Goal: Information Seeking & Learning: Learn about a topic

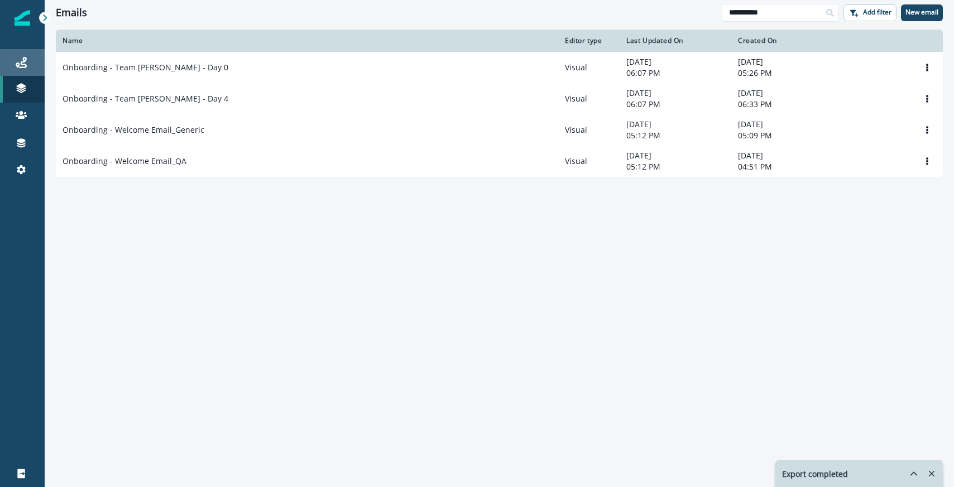
click at [32, 64] on div "Journeys" at bounding box center [22, 62] width 36 height 13
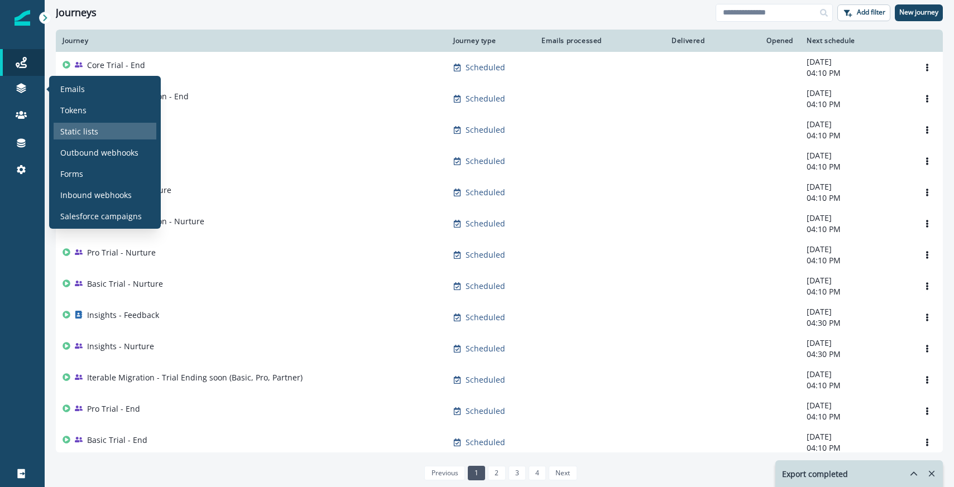
click at [77, 127] on p "Static lists" at bounding box center [79, 132] width 38 height 12
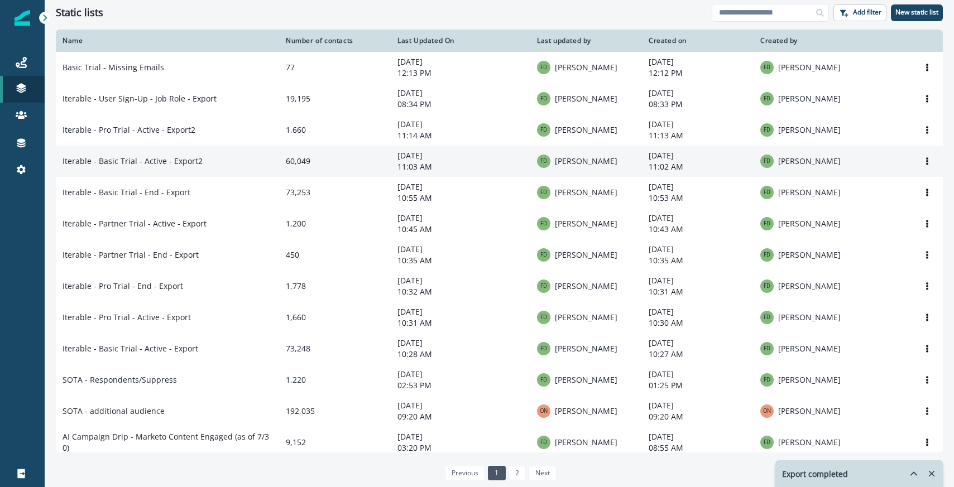
click at [213, 161] on td "Iterable - Basic Trial - Active - Export2" at bounding box center [167, 161] width 223 height 31
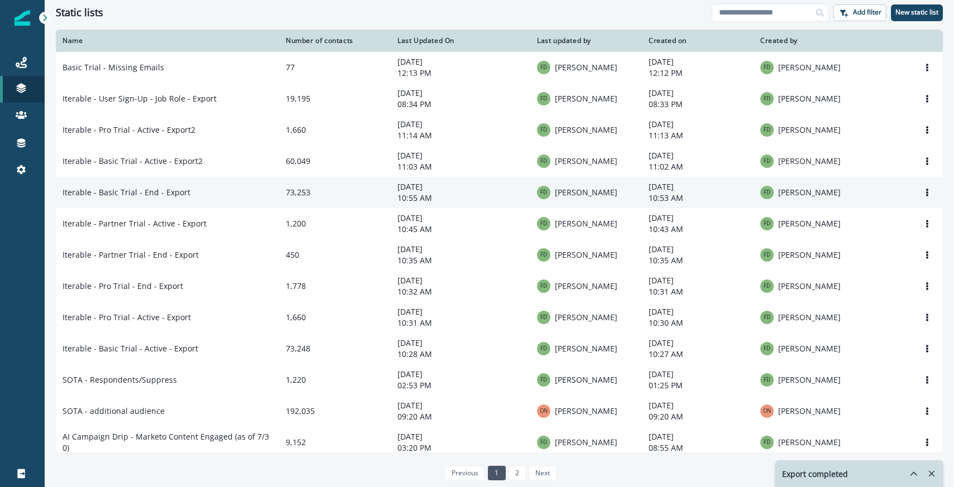
click at [212, 200] on td "Iterable - Basic Trial - End - Export" at bounding box center [167, 192] width 223 height 31
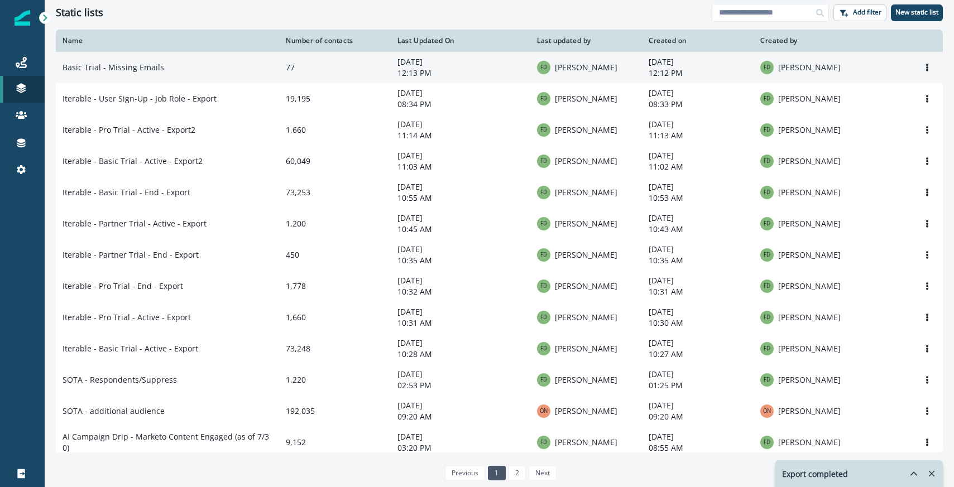
click at [176, 71] on td "Basic Trial - Missing Emails" at bounding box center [167, 67] width 223 height 31
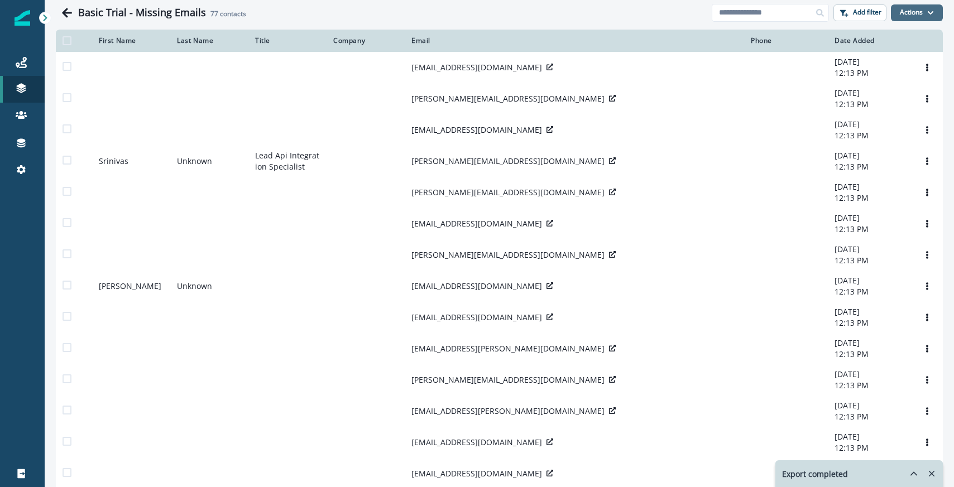
click at [918, 10] on button "Actions" at bounding box center [917, 12] width 52 height 17
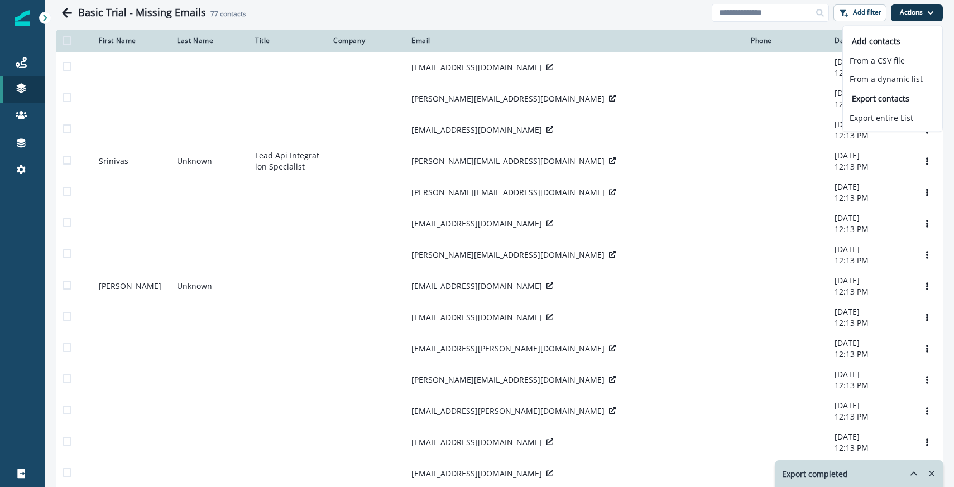
click at [568, 12] on div "Basic Trial - Missing Emails 77 contacts" at bounding box center [395, 13] width 634 height 12
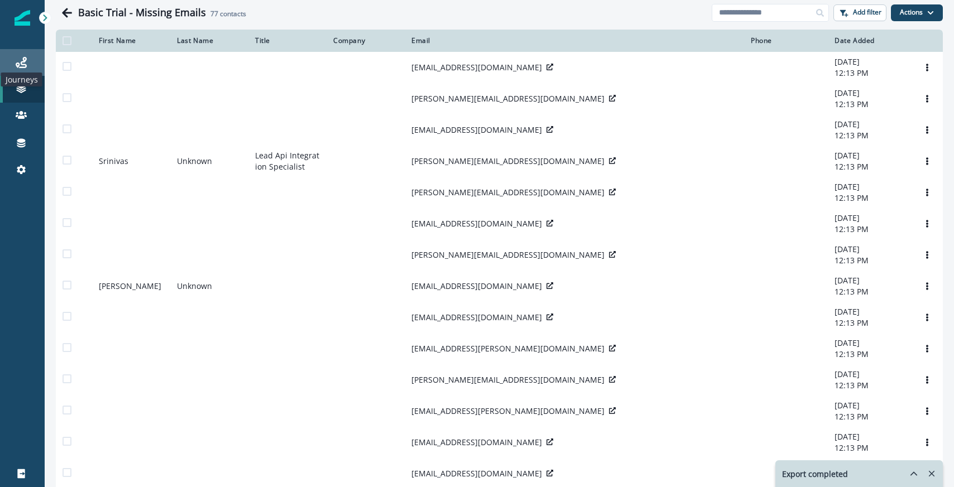
click at [25, 65] on icon at bounding box center [21, 62] width 11 height 11
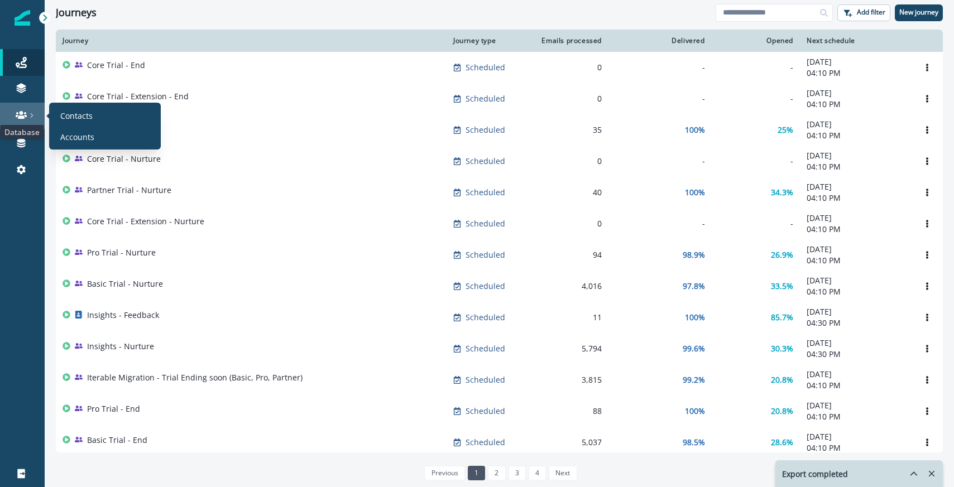
click at [16, 114] on icon at bounding box center [21, 114] width 11 height 11
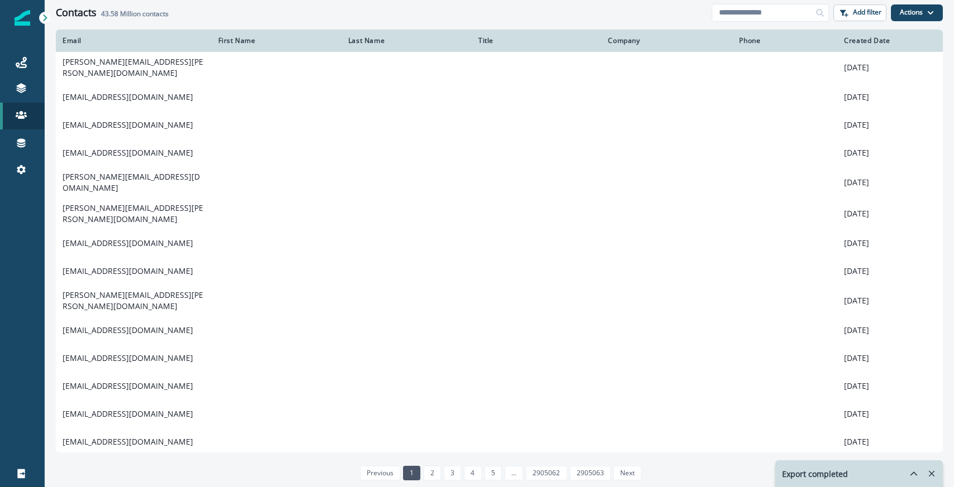
click at [762, 23] on div "Contacts 43.58 Million contacts Add filter Actions Create Contact Import Contac…" at bounding box center [499, 12] width 909 height 25
click at [761, 18] on input at bounding box center [770, 13] width 117 height 18
paste input "**********"
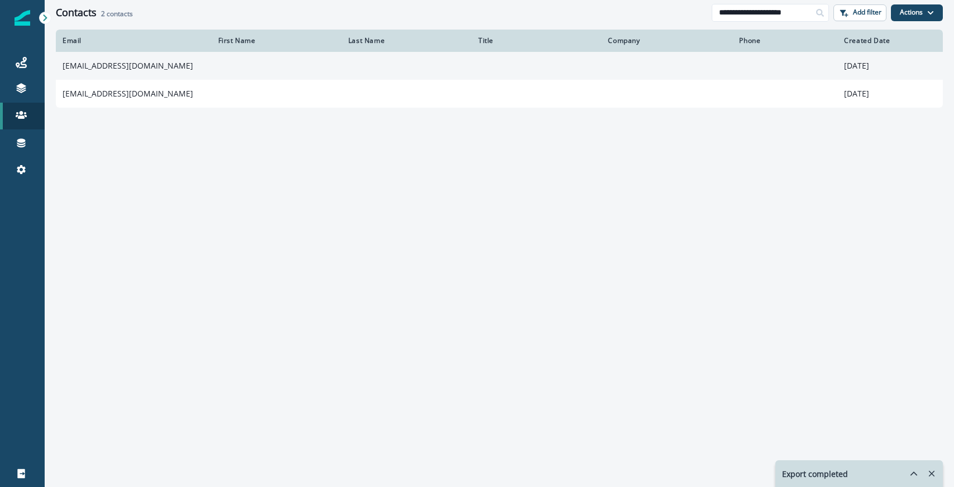
type input "**********"
click at [137, 68] on td "071husain484@gmail.com" at bounding box center [134, 66] width 156 height 28
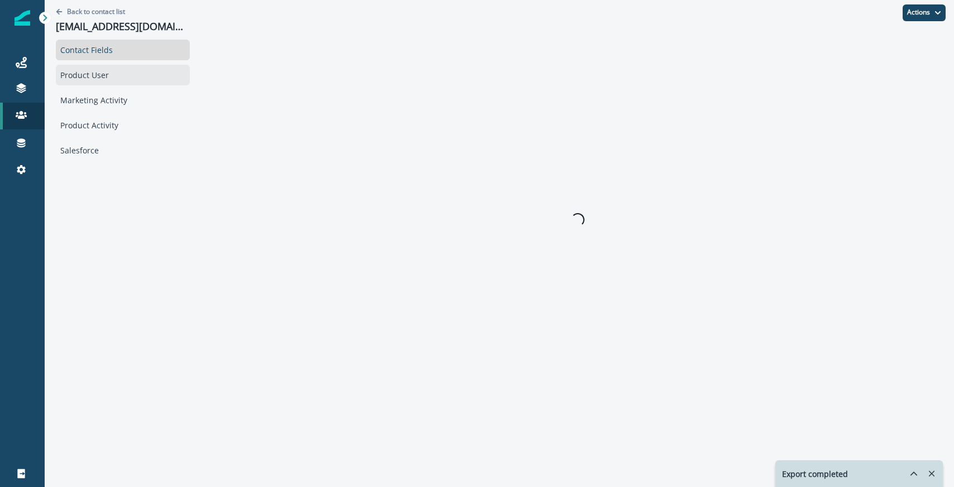
click at [117, 75] on div "Product User" at bounding box center [123, 75] width 134 height 21
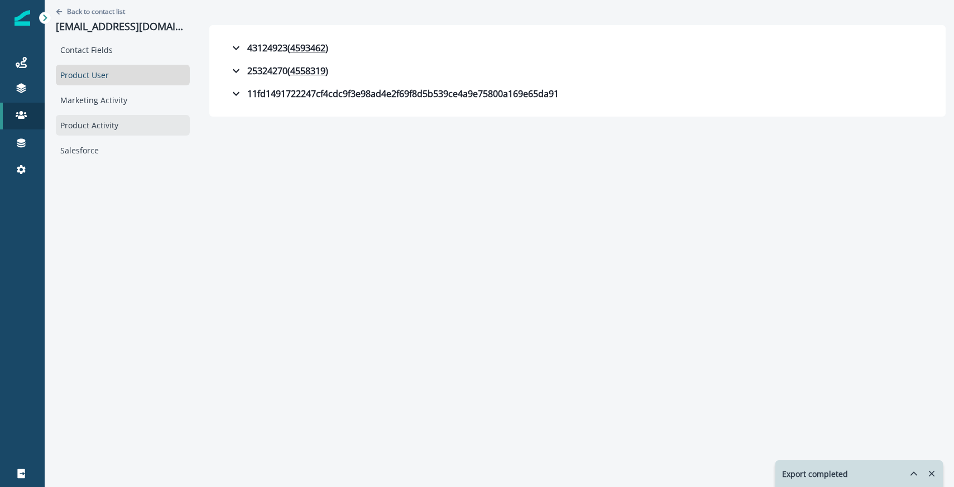
click at [103, 119] on div "Product Activity" at bounding box center [123, 125] width 134 height 21
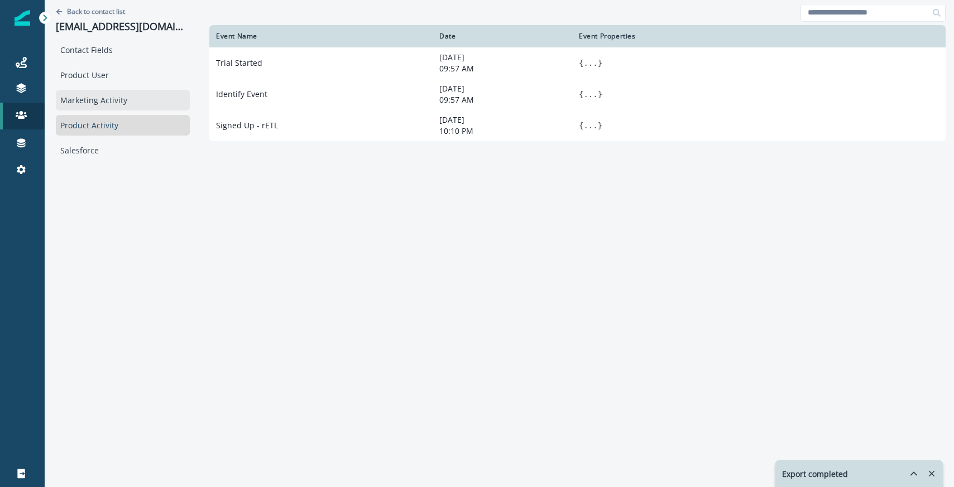
click at [107, 103] on div "Marketing Activity" at bounding box center [123, 100] width 134 height 21
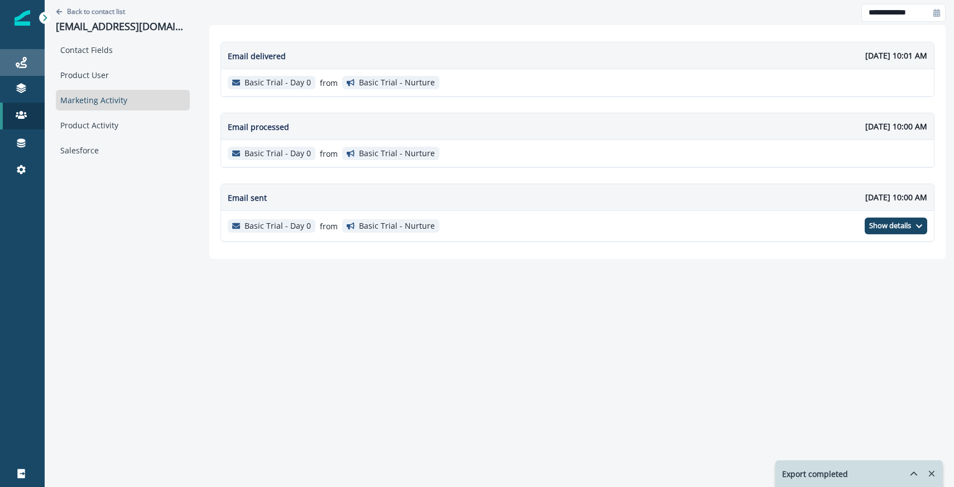
click at [8, 60] on div "Journeys" at bounding box center [22, 62] width 36 height 13
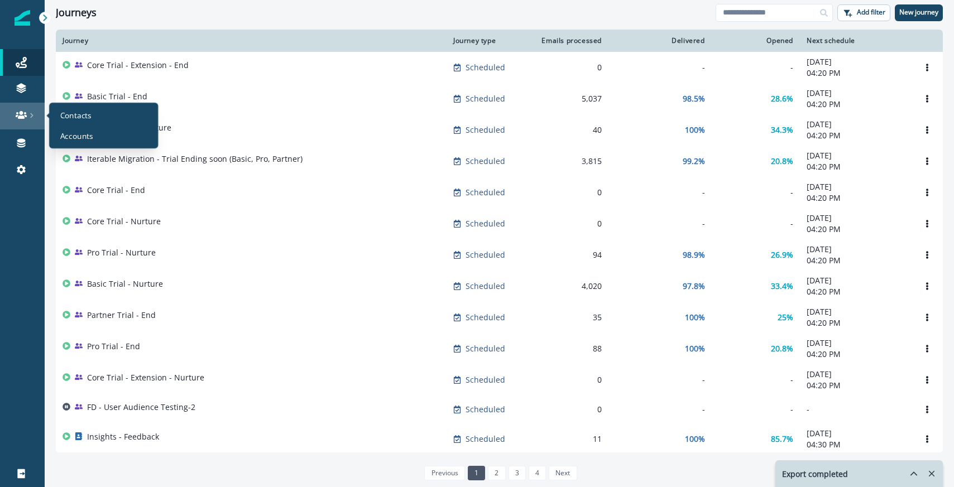
click at [26, 122] on link at bounding box center [22, 116] width 45 height 27
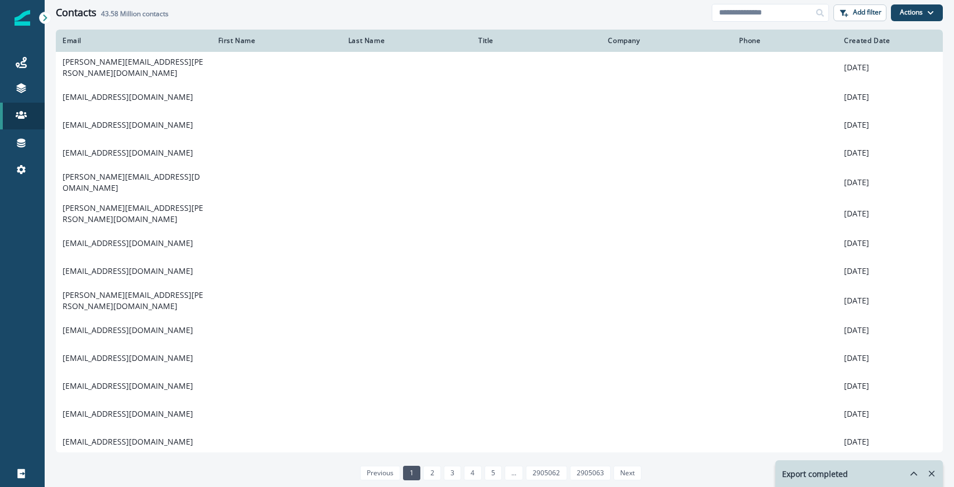
click at [805, 13] on input at bounding box center [770, 13] width 117 height 18
paste input "**********"
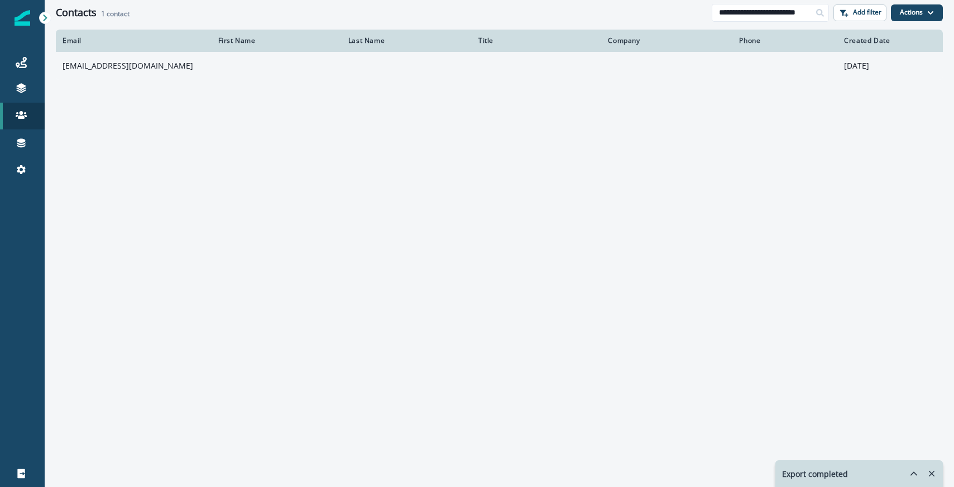
click at [168, 67] on td "10vivekkumaryadav@gmail.com" at bounding box center [134, 66] width 156 height 28
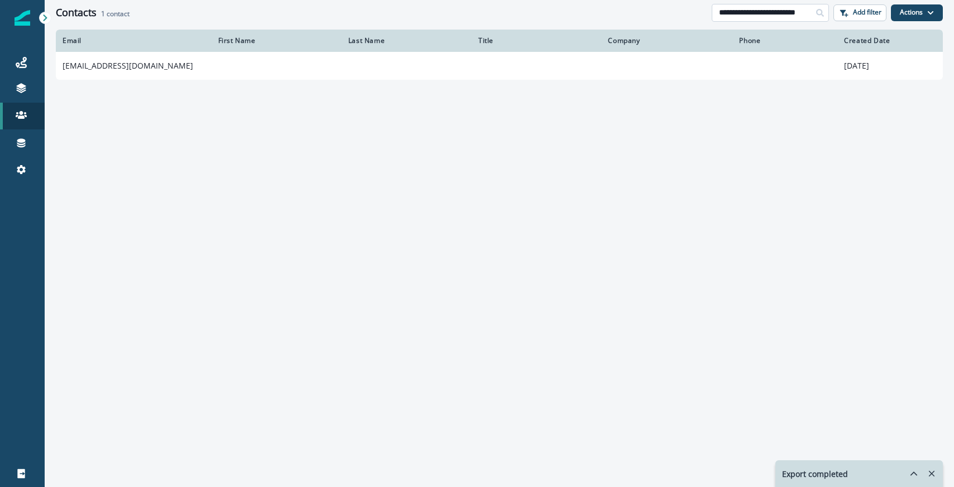
click at [744, 16] on input "**********" at bounding box center [770, 13] width 117 height 18
paste input
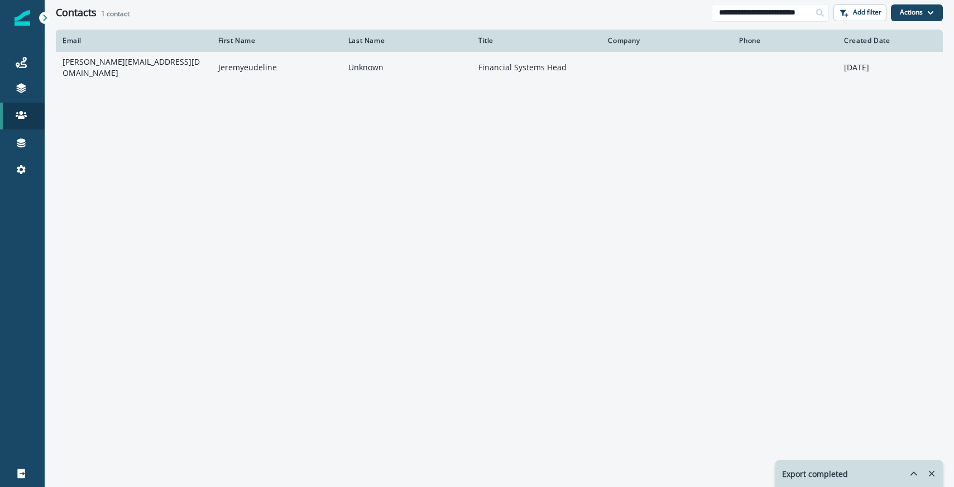
type input "**********"
click at [132, 70] on td "jeremy.eudeline@clubmed.com" at bounding box center [134, 67] width 156 height 31
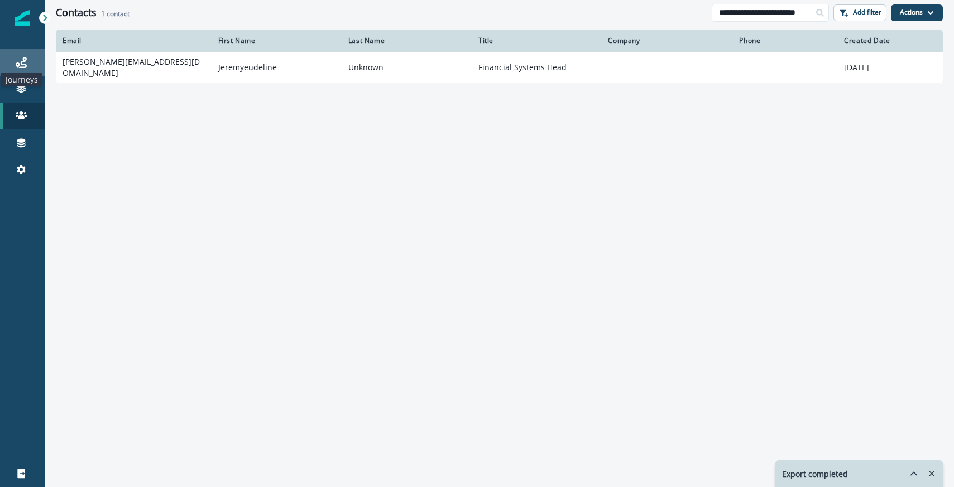
click at [17, 65] on icon at bounding box center [21, 62] width 11 height 11
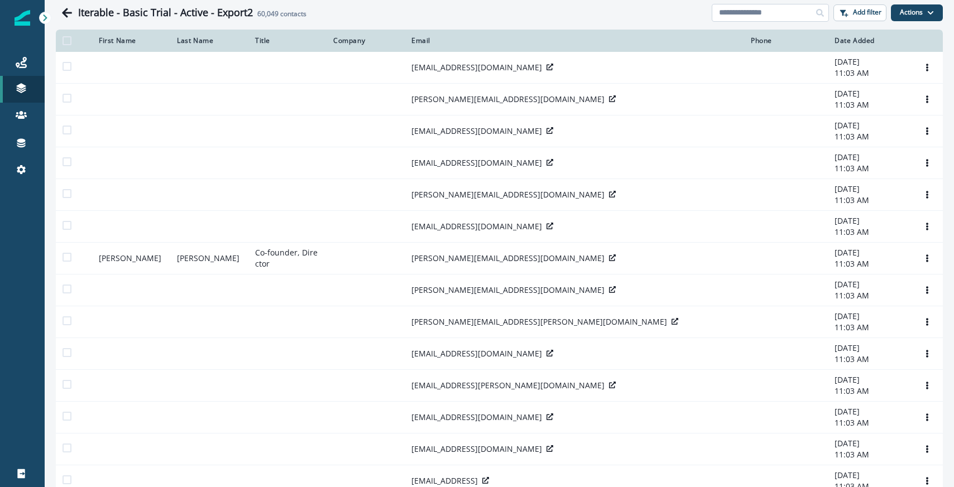
click at [759, 16] on input at bounding box center [770, 13] width 117 height 18
paste input "**********"
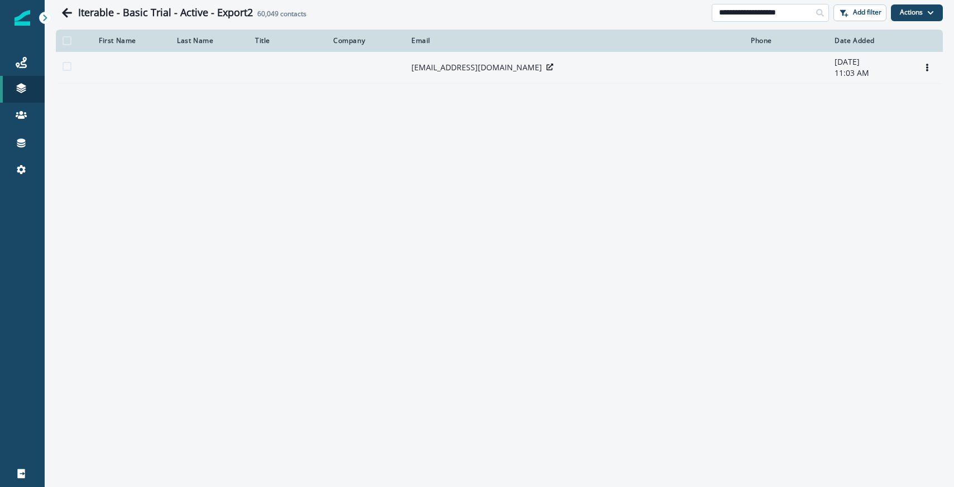
paste input "****"
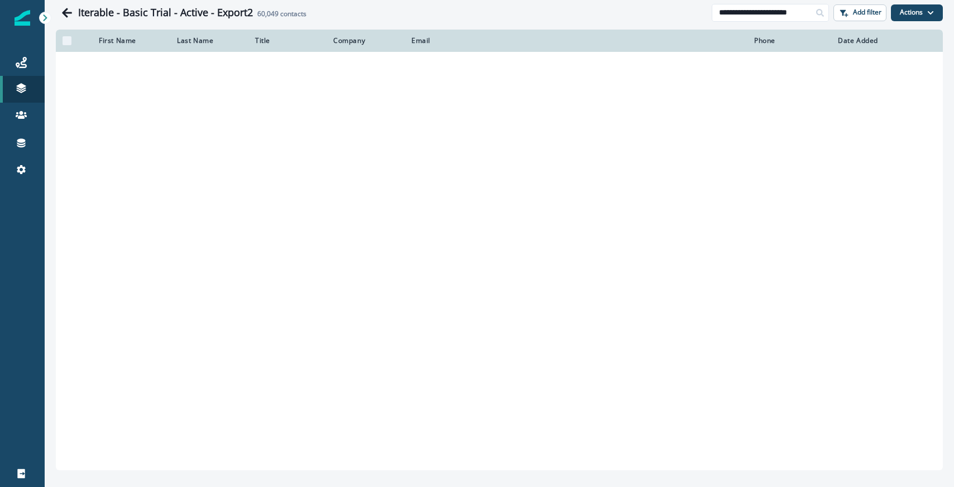
type input "**********"
click at [636, 13] on div "Iterable - Basic Trial - Active - Export2 60,049 contacts" at bounding box center [395, 13] width 634 height 12
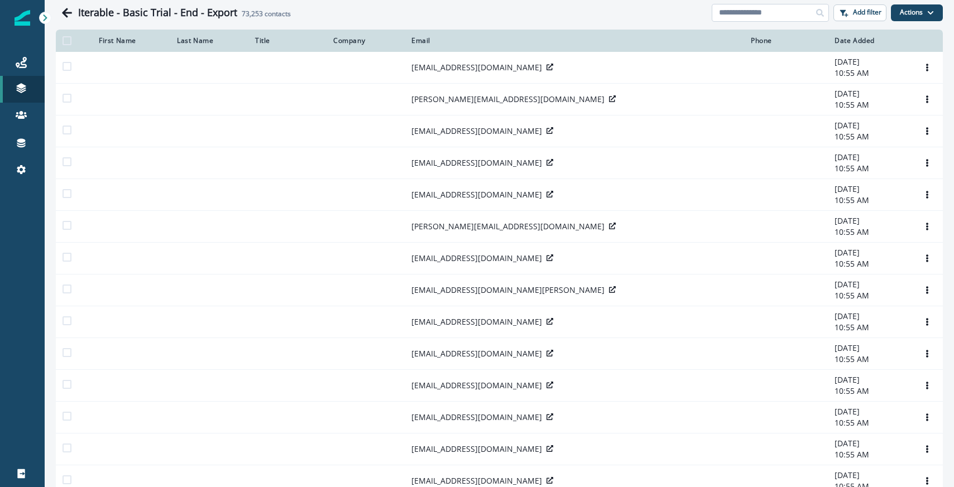
click at [771, 16] on input at bounding box center [770, 13] width 117 height 18
paste input "**********"
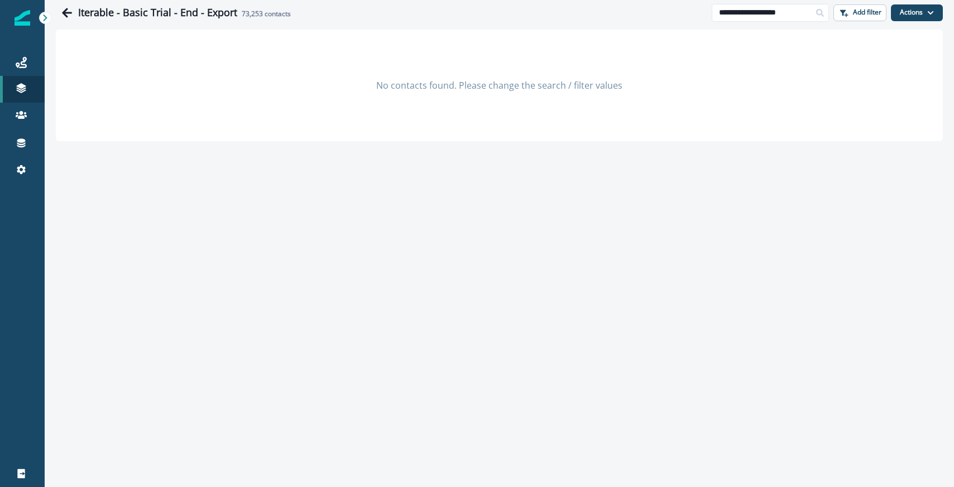
paste input "****"
type input "**********"
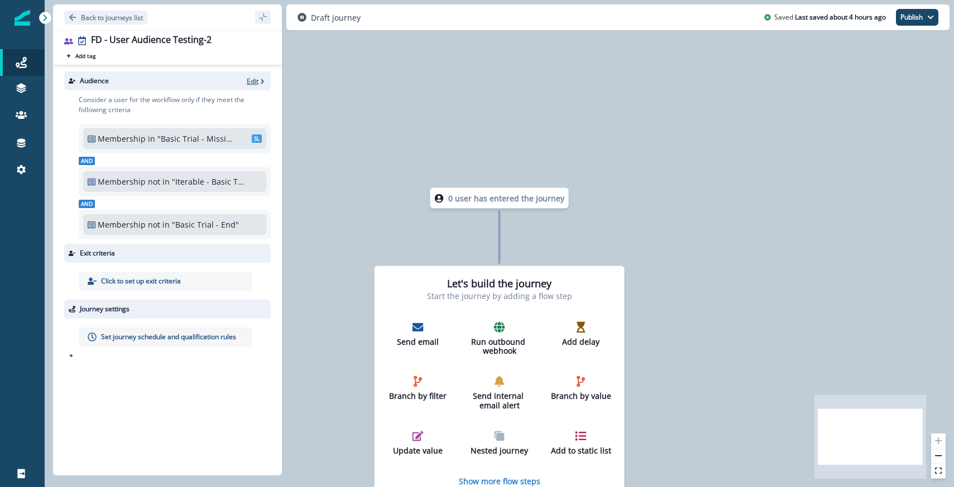
click at [258, 85] on icon "button" at bounding box center [262, 82] width 8 height 8
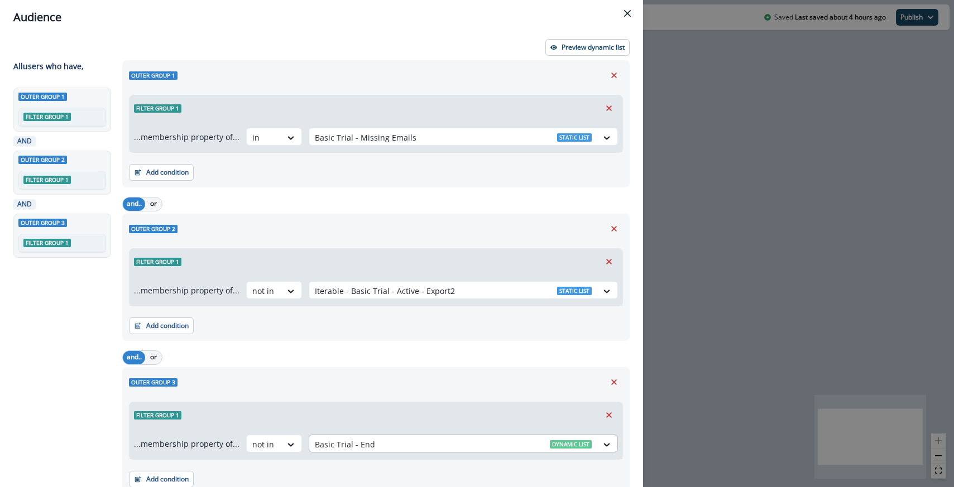
click at [348, 447] on div at bounding box center [453, 445] width 277 height 14
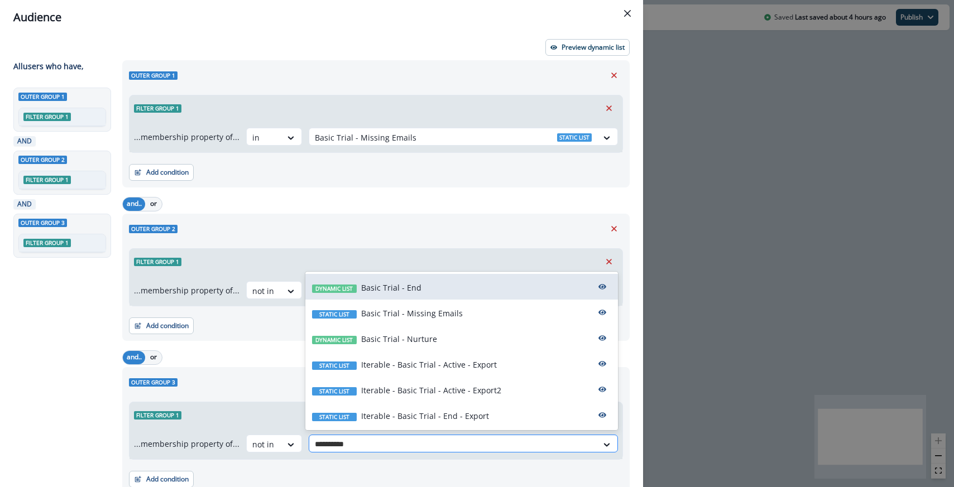
type input "**********"
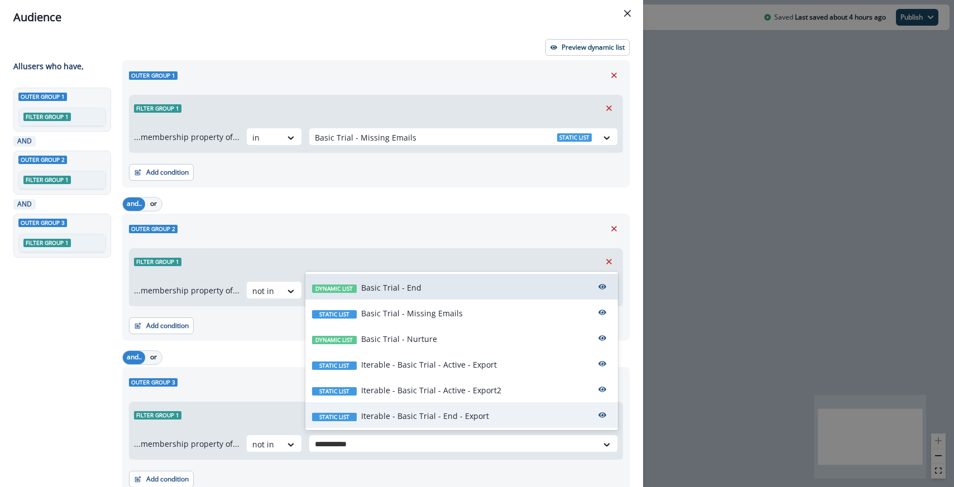
click at [409, 412] on p "Iterable - Basic Trial - End - Export" at bounding box center [425, 416] width 128 height 12
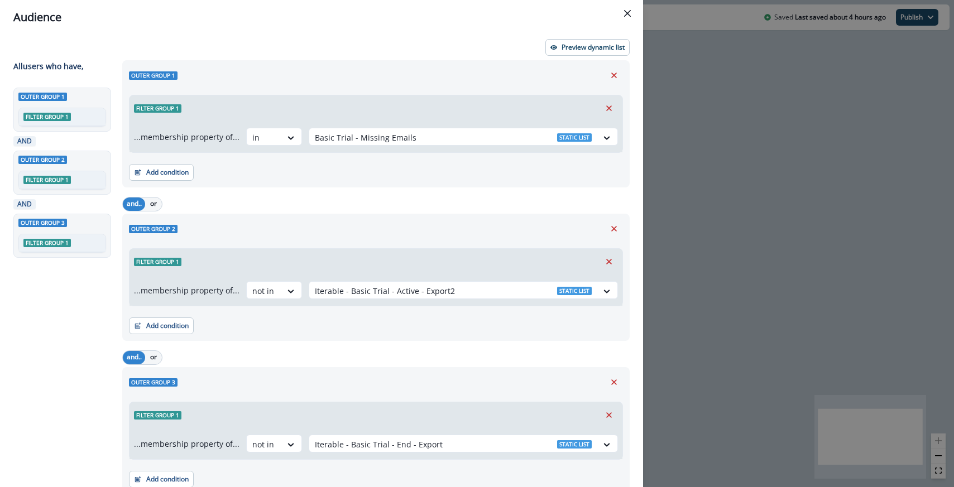
click at [449, 218] on div "Outer group 2 Filter group 1 ...membership property of... not in Iterable - Bas…" at bounding box center [375, 277] width 507 height 127
click at [572, 54] on button "Preview dynamic list" at bounding box center [587, 47] width 84 height 17
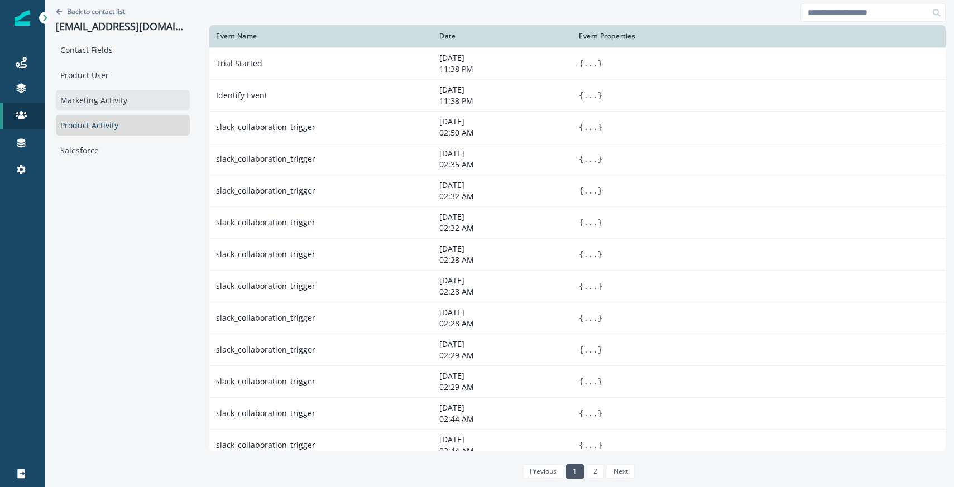
click at [97, 93] on div "Marketing Activity" at bounding box center [123, 100] width 134 height 21
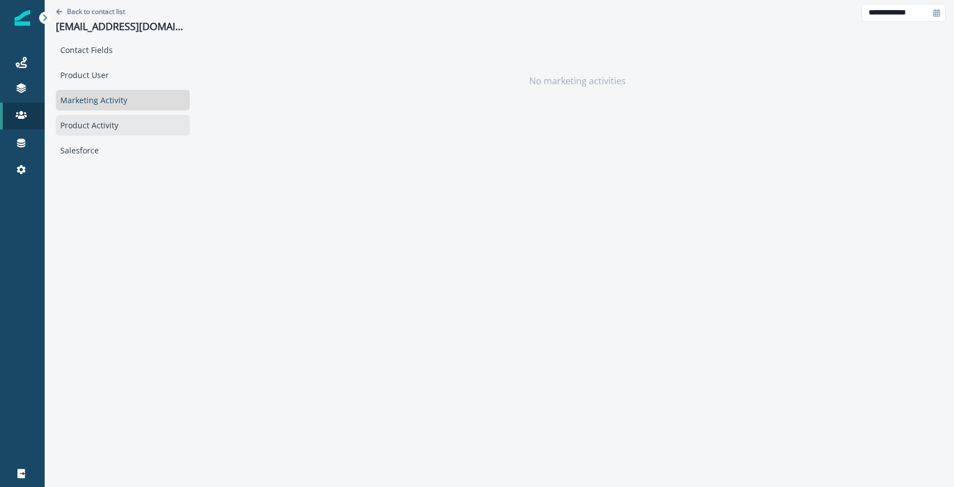
click at [122, 116] on div "Product Activity" at bounding box center [123, 125] width 134 height 21
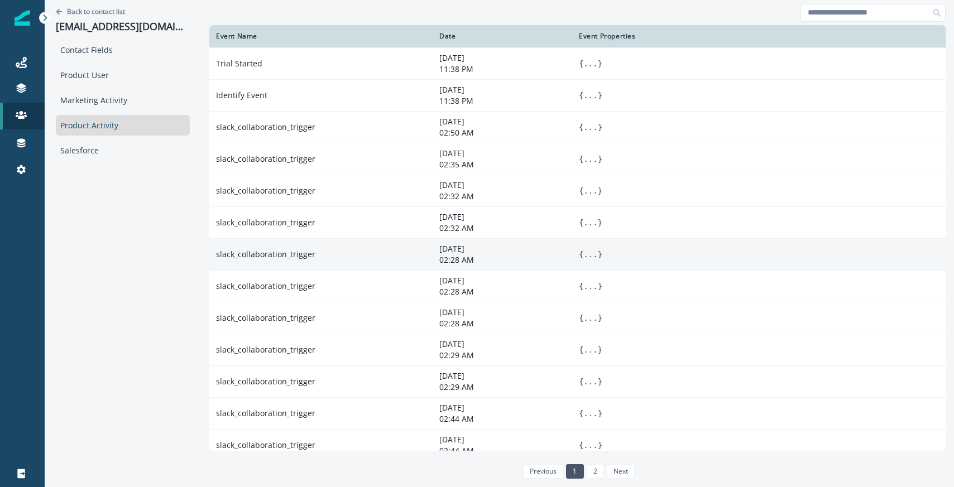
scroll to position [34, 0]
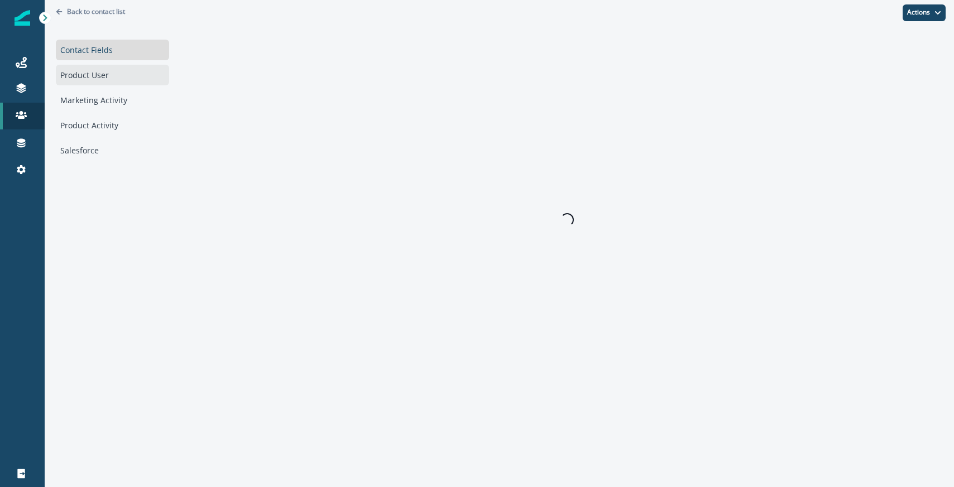
click at [102, 78] on div "Product User" at bounding box center [112, 75] width 113 height 21
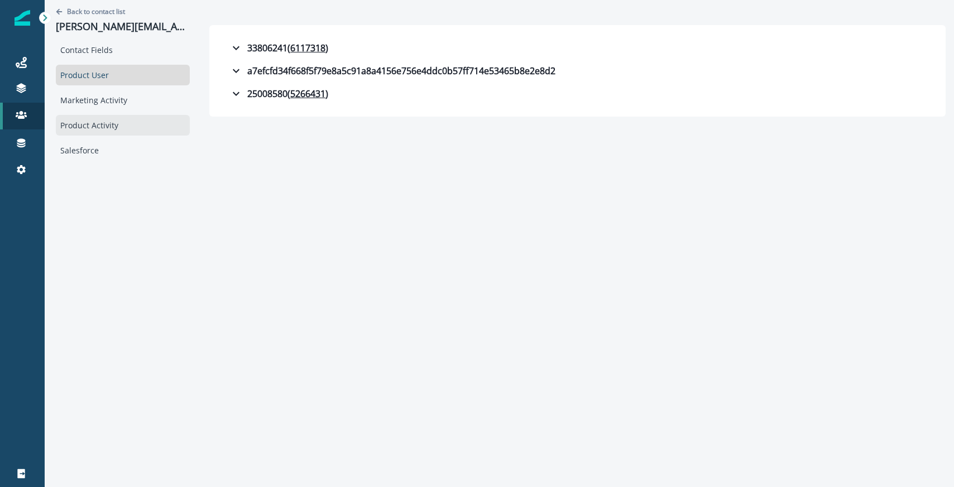
click at [96, 123] on div "Product Activity" at bounding box center [123, 125] width 134 height 21
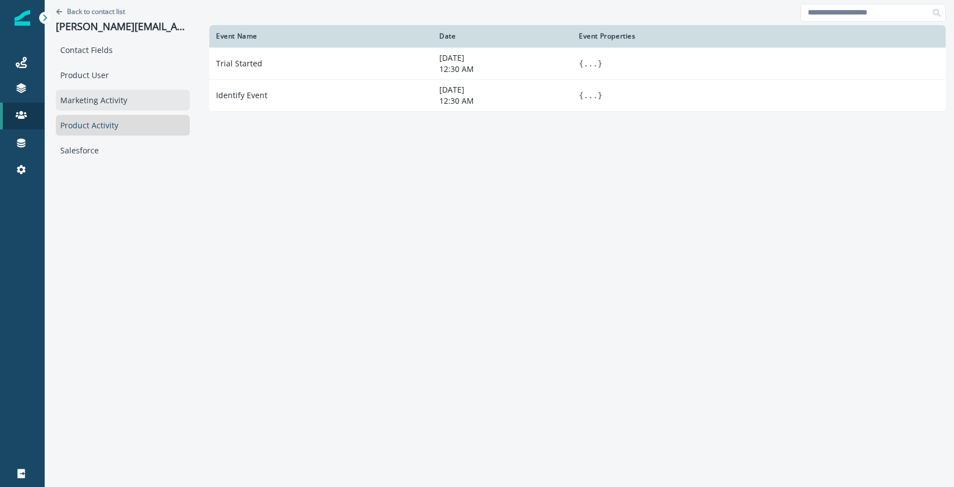
click at [119, 97] on div "Marketing Activity" at bounding box center [123, 100] width 134 height 21
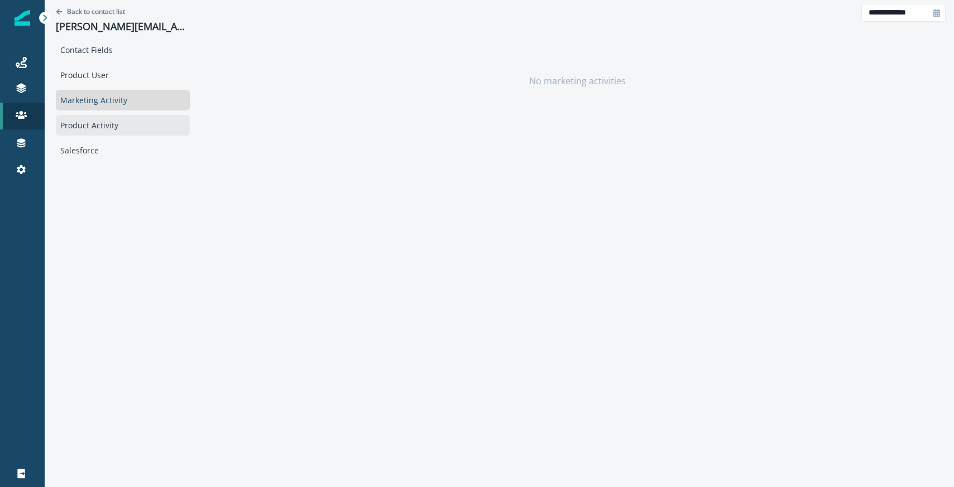
click at [112, 122] on div "Product Activity" at bounding box center [123, 125] width 134 height 21
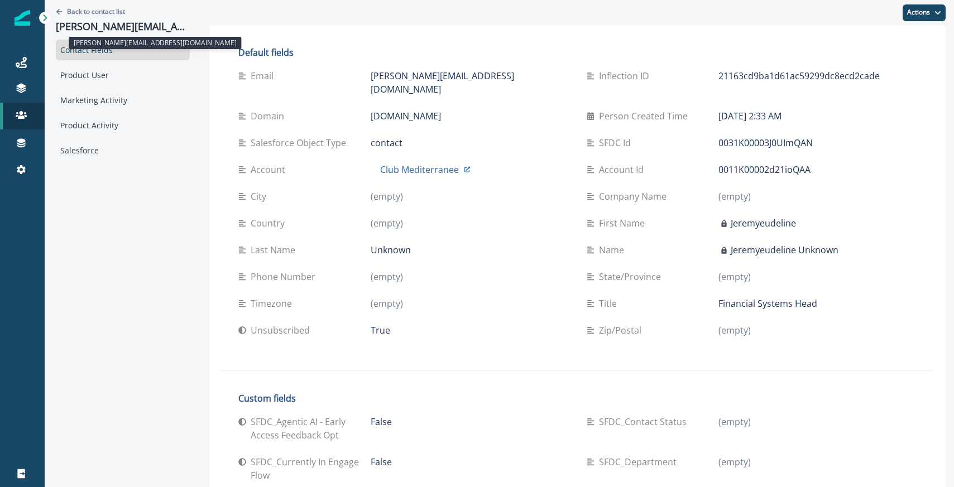
click at [171, 29] on p "[PERSON_NAME][EMAIL_ADDRESS][DOMAIN_NAME]" at bounding box center [123, 27] width 134 height 12
copy p "[PERSON_NAME][EMAIL_ADDRESS][DOMAIN_NAME]"
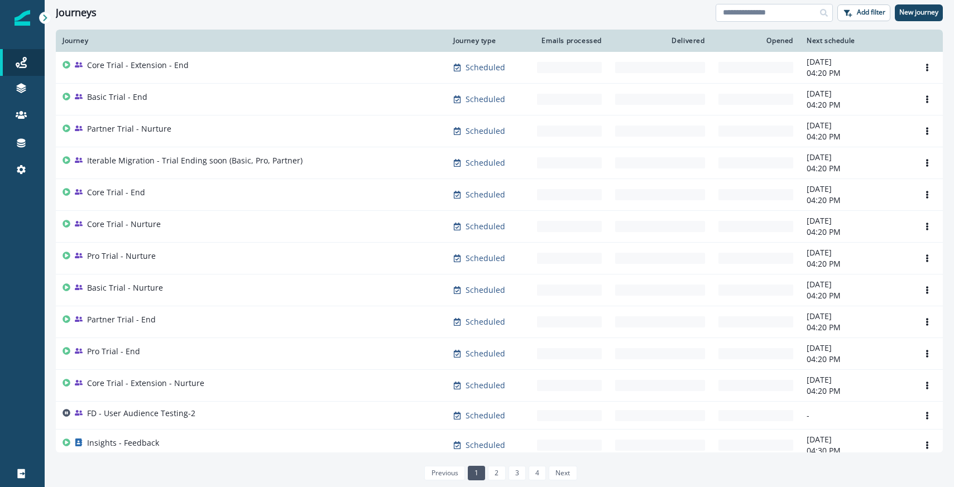
click at [744, 11] on input at bounding box center [774, 13] width 117 height 18
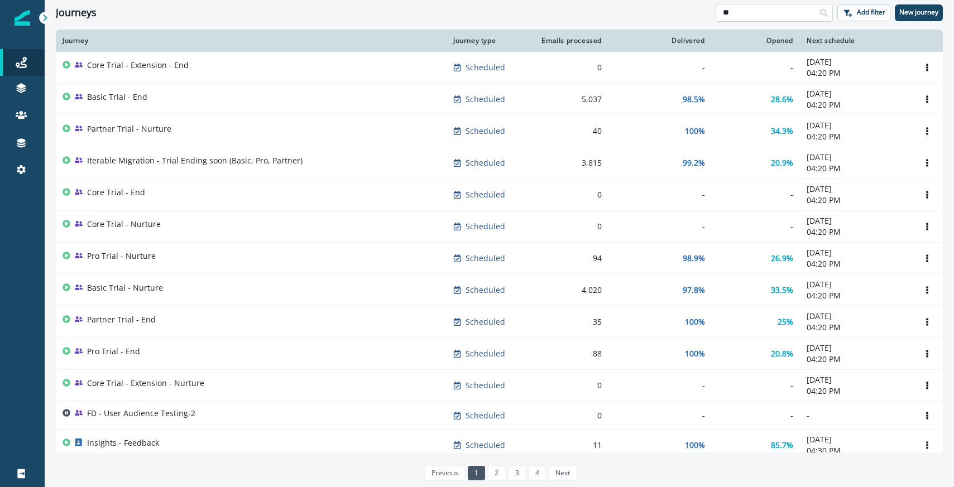
type input "*"
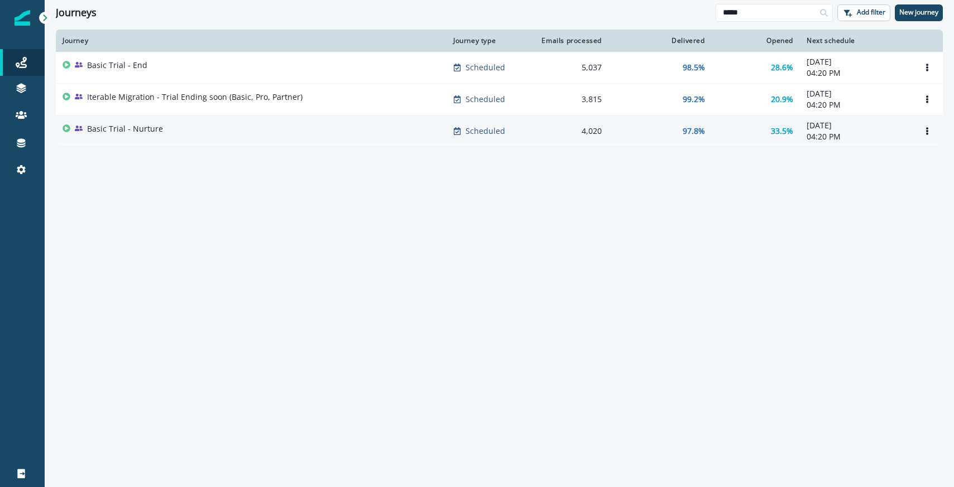
type input "*****"
click at [272, 139] on td "Basic Trial - Nurture" at bounding box center [251, 132] width 391 height 32
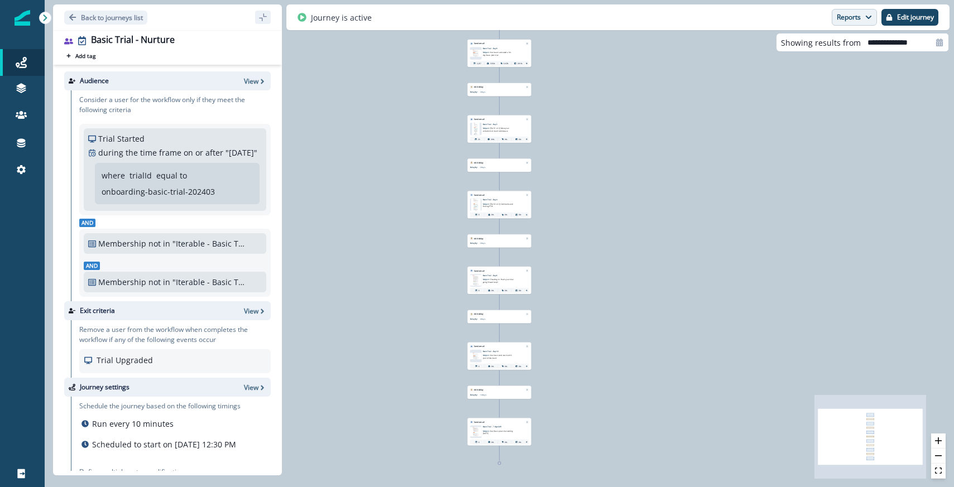
click at [862, 20] on button "Reports" at bounding box center [854, 17] width 45 height 17
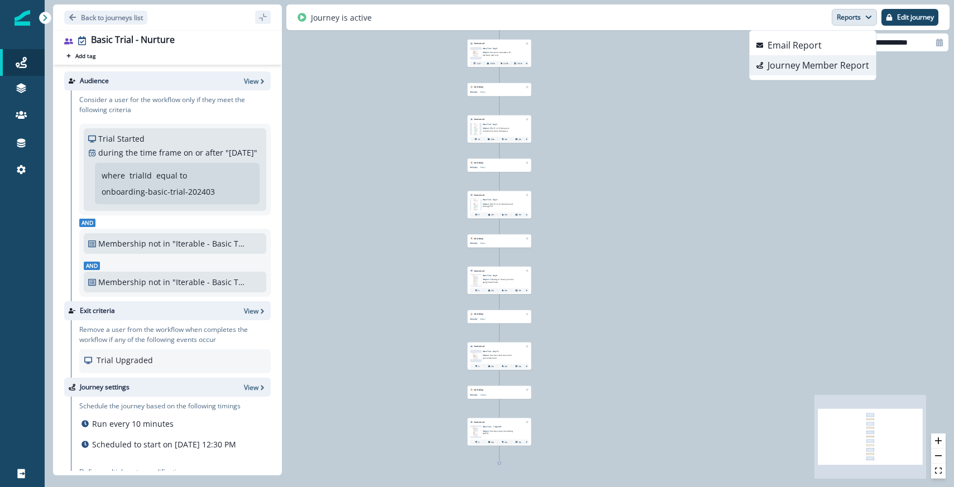
click at [803, 69] on p "Journey Member Report" at bounding box center [819, 65] width 102 height 13
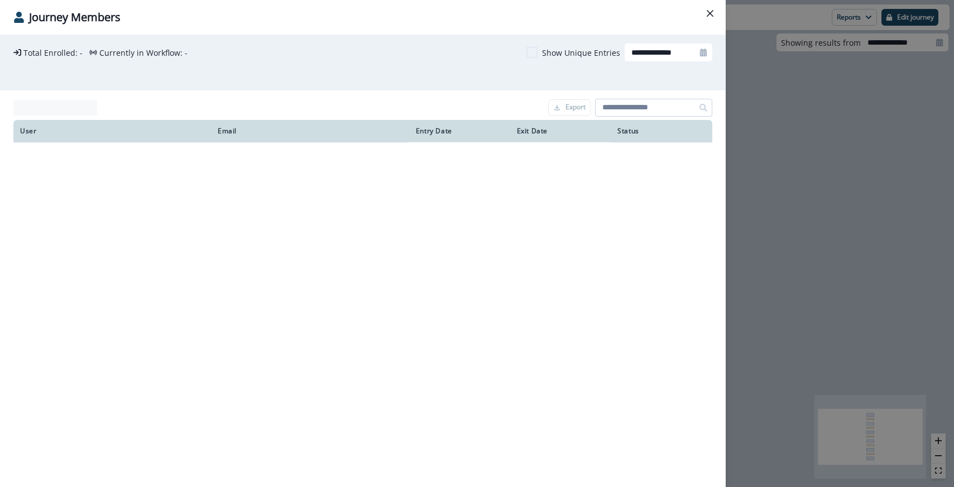
click at [613, 102] on input at bounding box center [653, 108] width 117 height 18
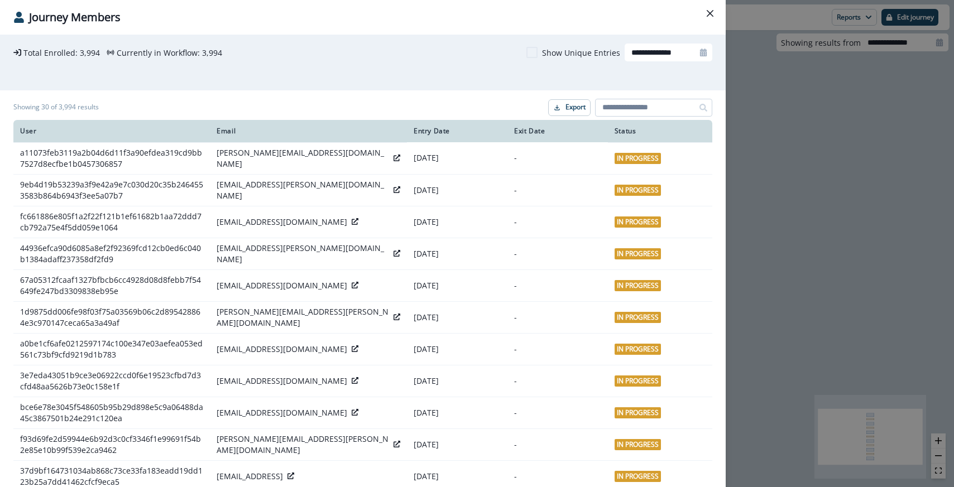
paste input "**********"
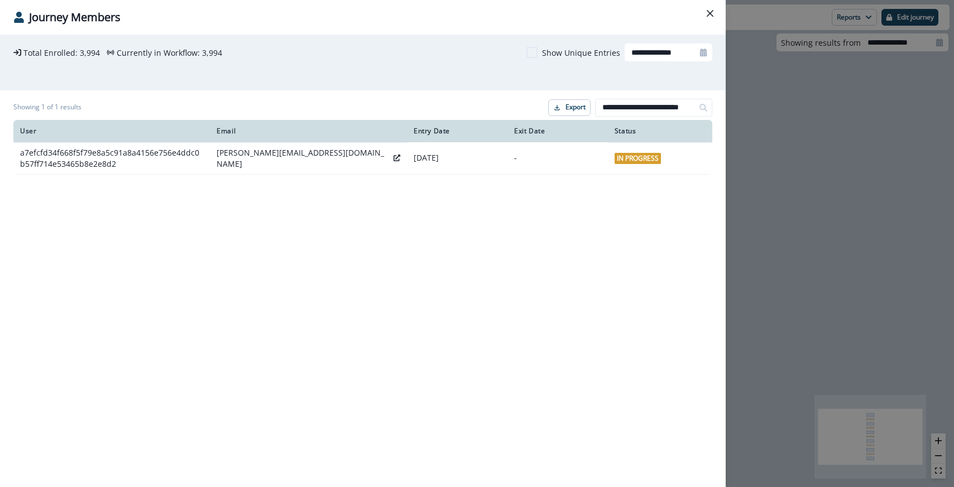
type input "**********"
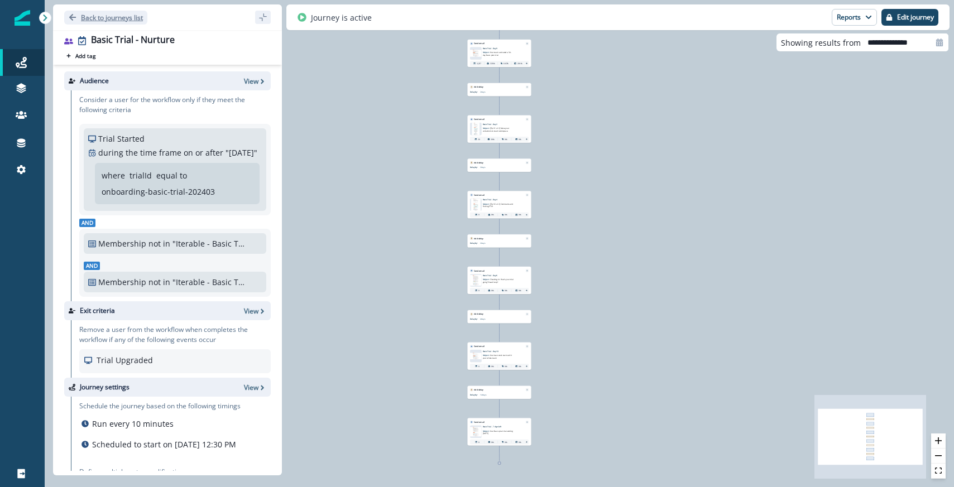
click at [112, 18] on p "Back to journeys list" at bounding box center [112, 17] width 62 height 9
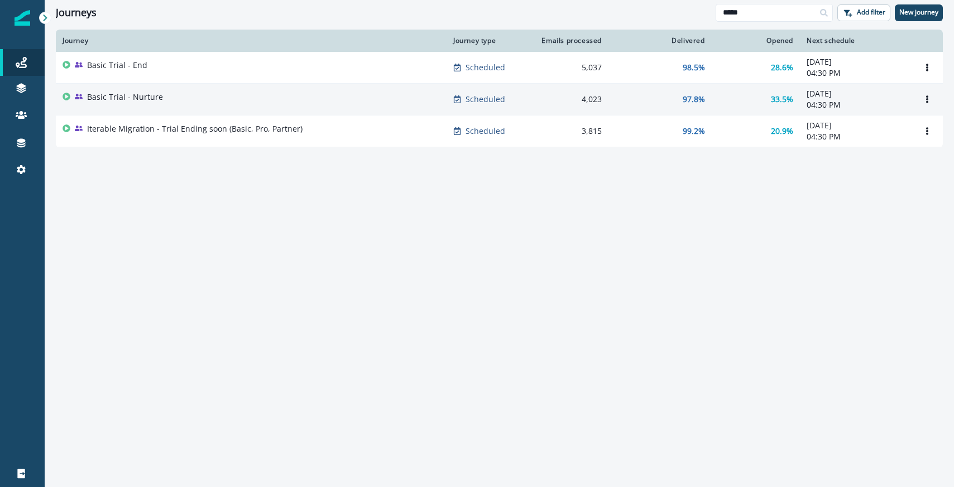
click at [107, 92] on p "Basic Trial - Nurture" at bounding box center [125, 97] width 76 height 11
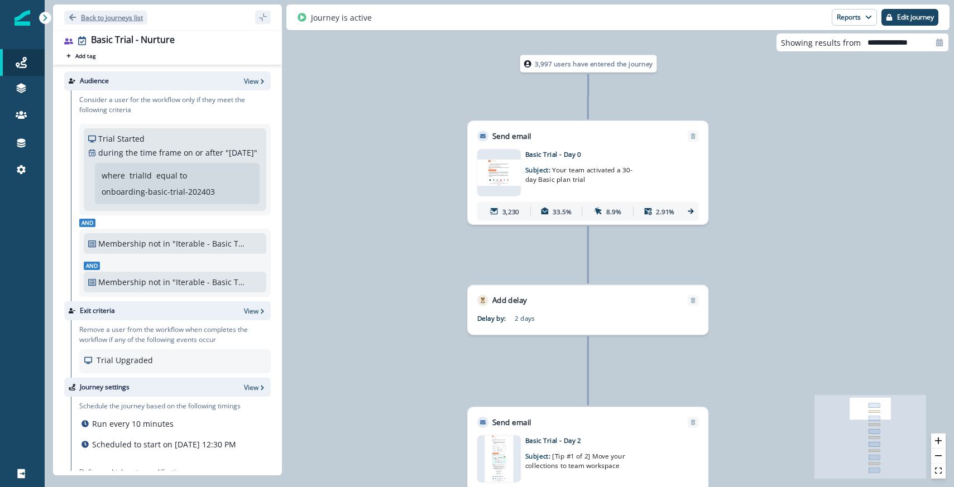
click at [99, 22] on p "Back to journeys list" at bounding box center [112, 17] width 62 height 9
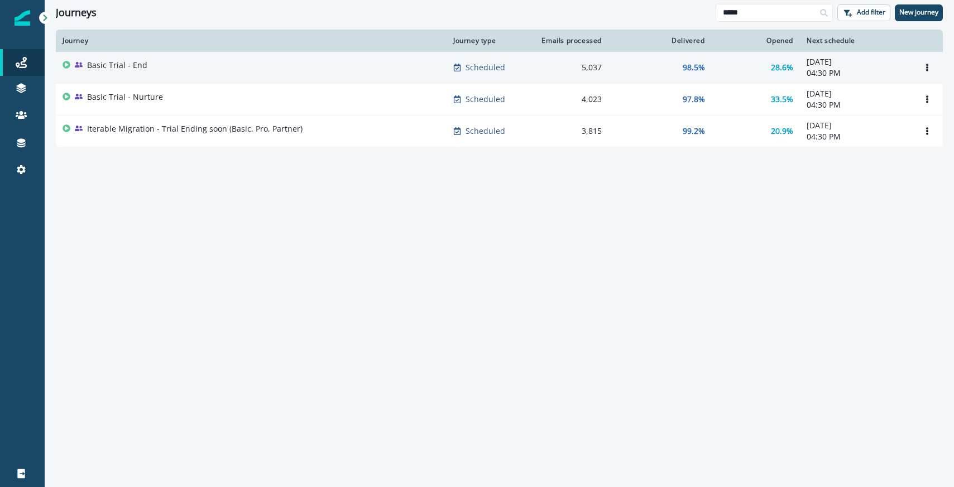
click at [171, 68] on div "Basic Trial - End" at bounding box center [251, 68] width 377 height 16
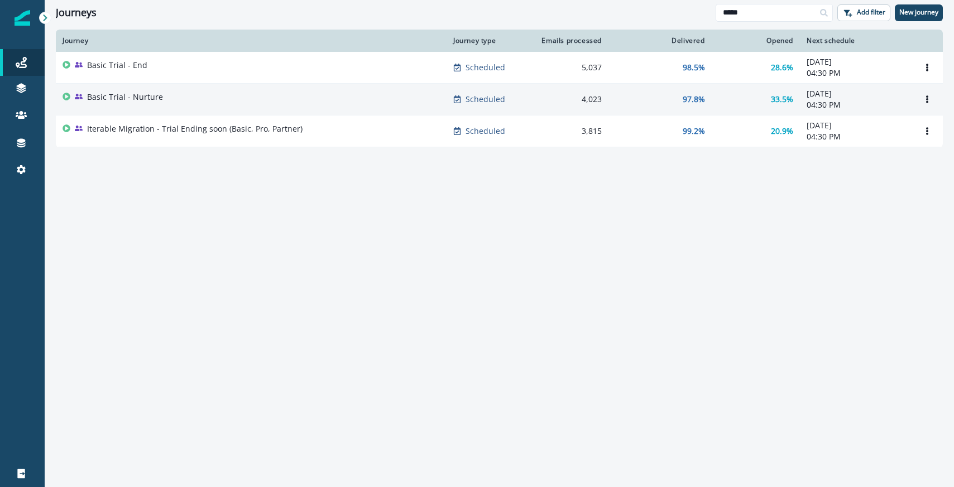
click at [184, 108] on td "Basic Trial - Nurture" at bounding box center [251, 100] width 391 height 32
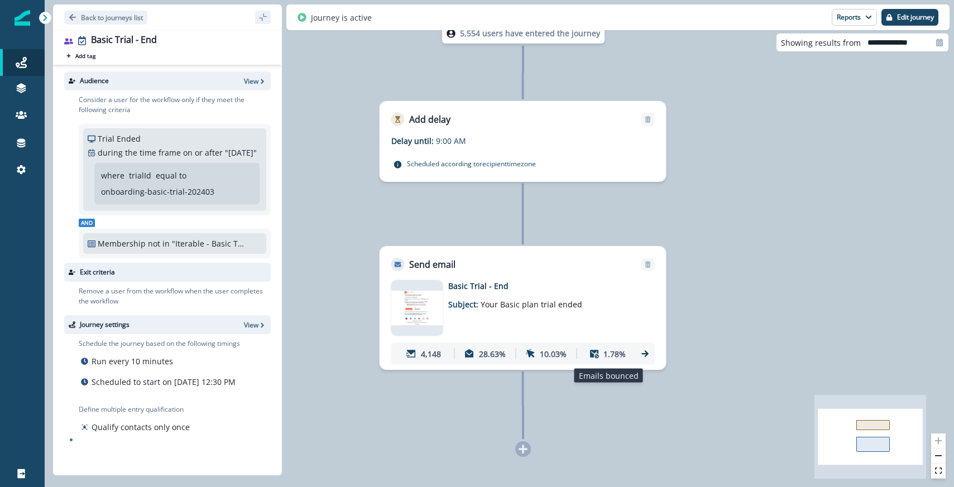
click at [634, 352] on div "1.78%" at bounding box center [607, 354] width 56 height 21
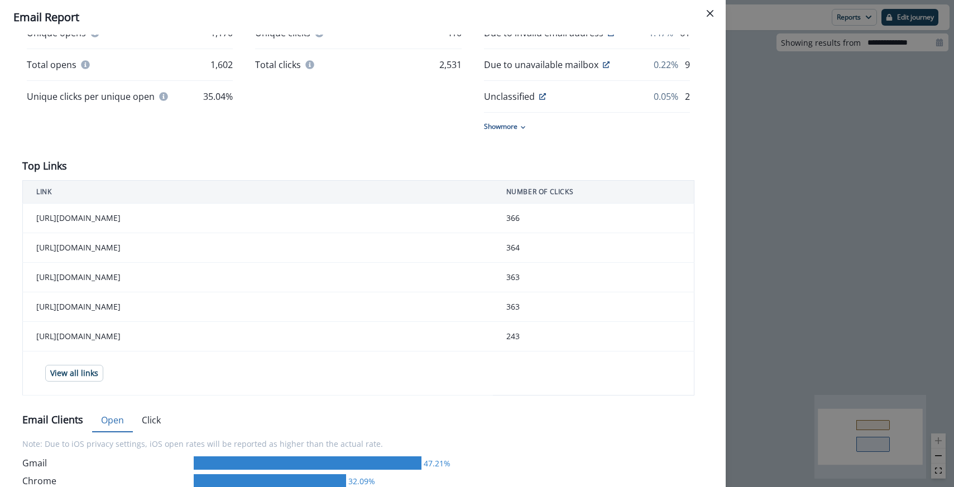
scroll to position [383, 0]
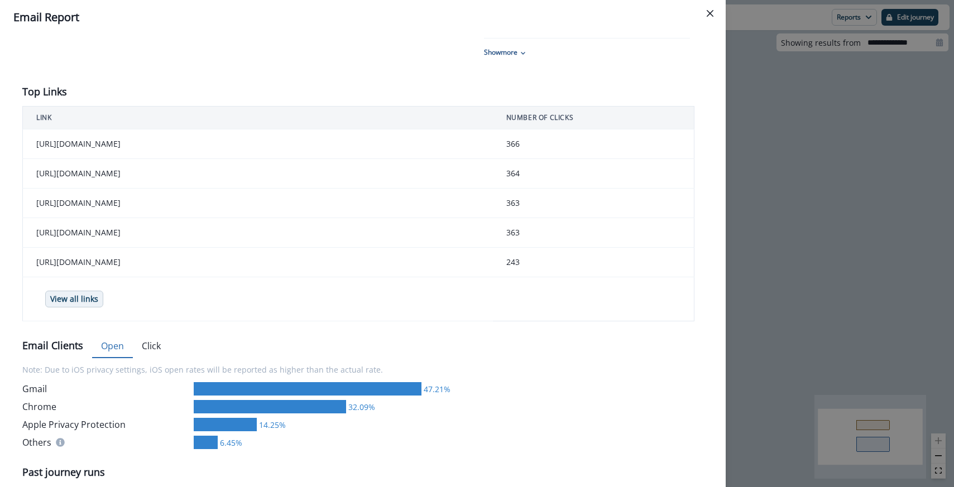
click at [87, 304] on p "View all links" at bounding box center [74, 299] width 48 height 9
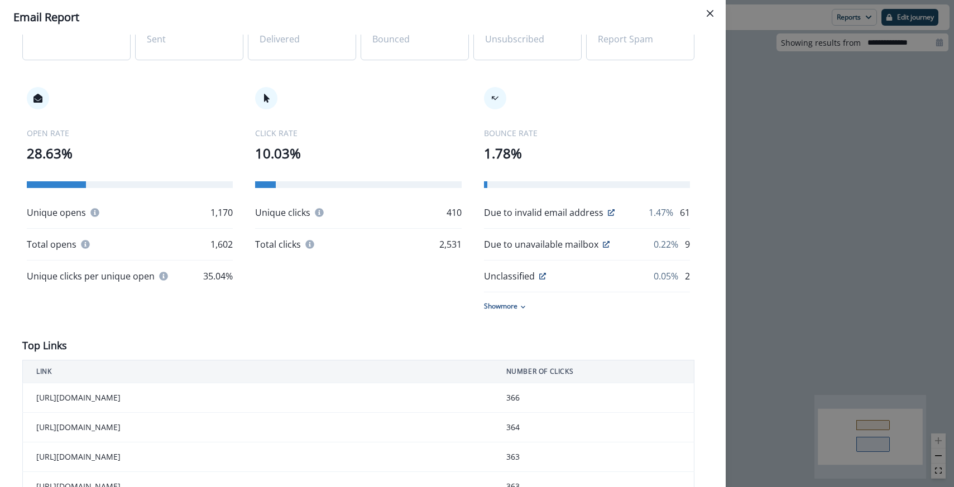
scroll to position [73, 0]
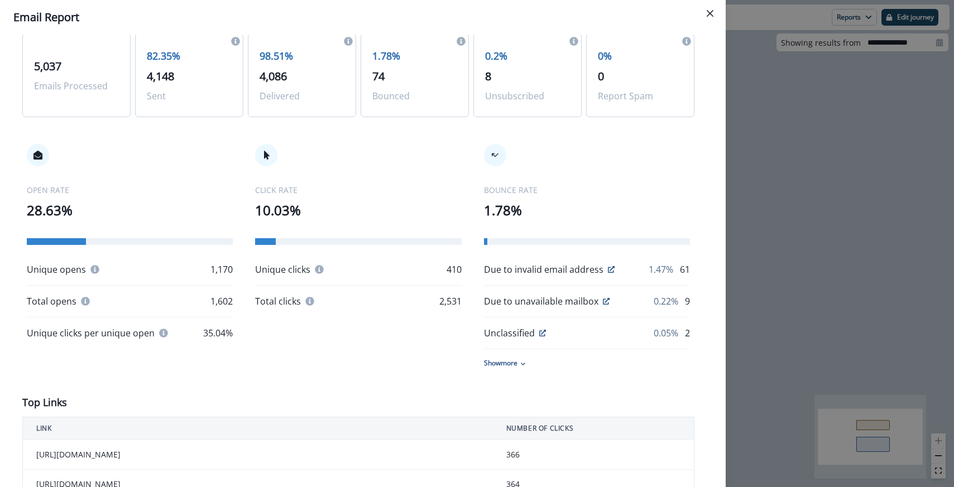
click at [292, 215] on p "10.03%" at bounding box center [358, 210] width 206 height 20
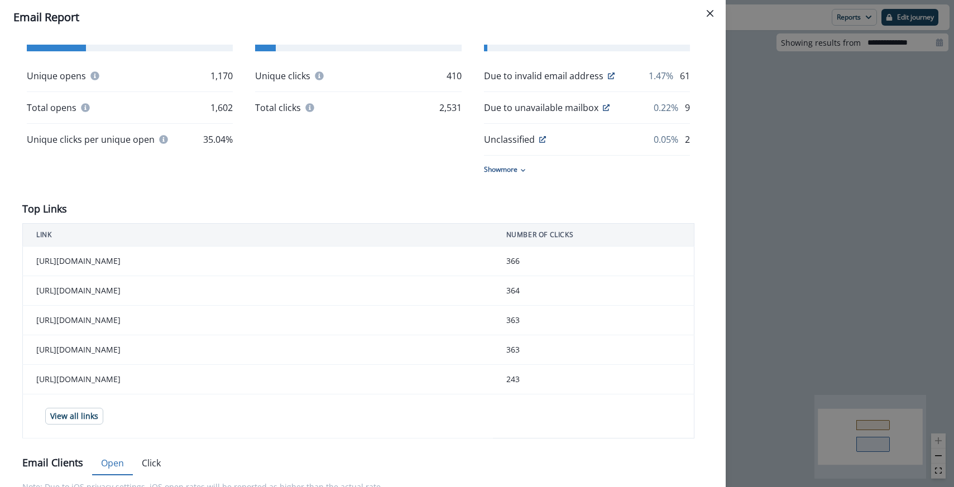
scroll to position [354, 0]
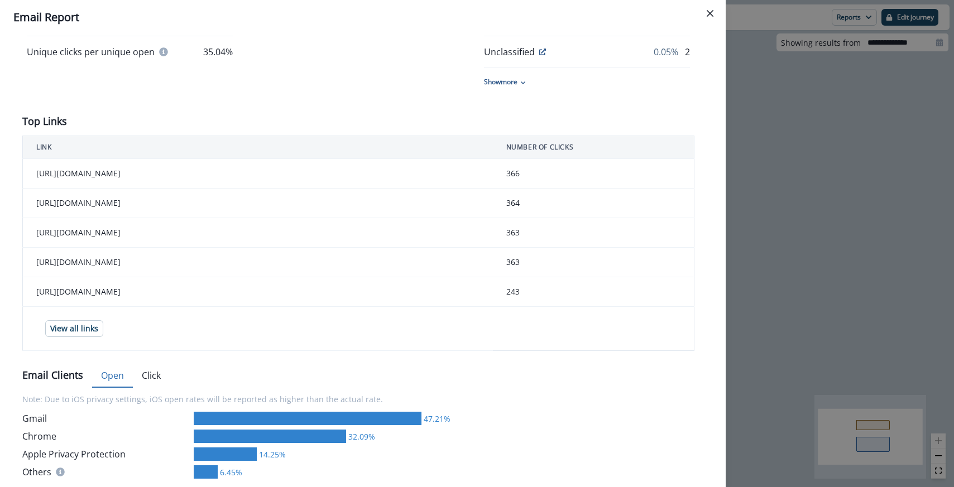
click at [790, 226] on div "**********" at bounding box center [477, 243] width 954 height 487
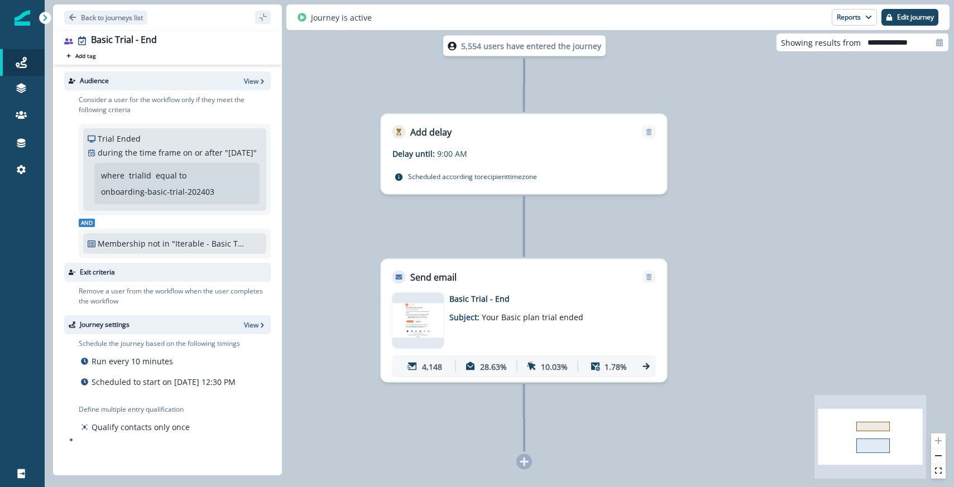
click at [422, 318] on img at bounding box center [418, 320] width 52 height 35
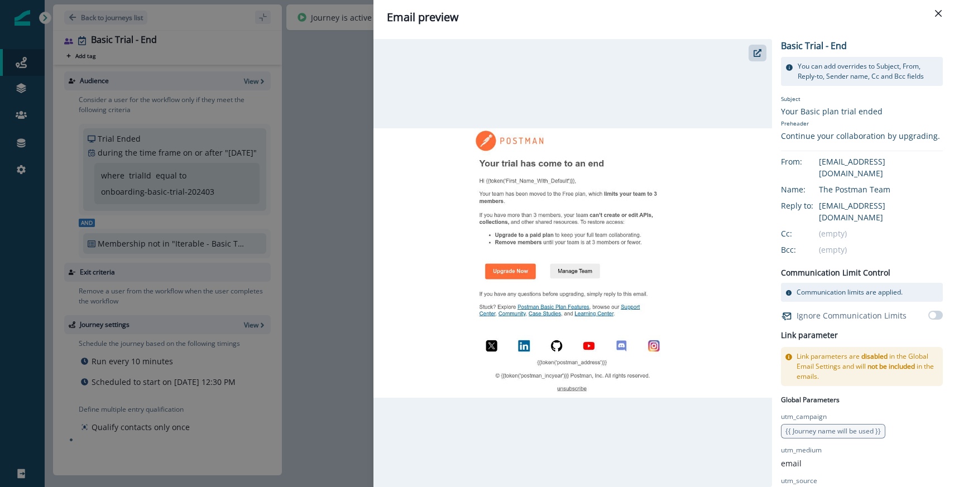
click at [348, 254] on div "Email preview Basic Trial - End You can add overrides to Subject, From, Reply-t…" at bounding box center [477, 243] width 954 height 487
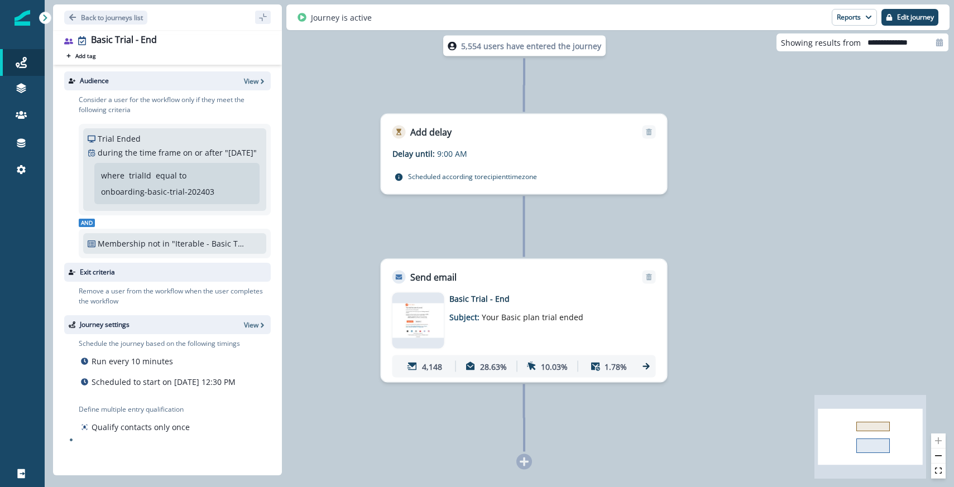
click at [649, 367] on icon at bounding box center [645, 366] width 7 height 7
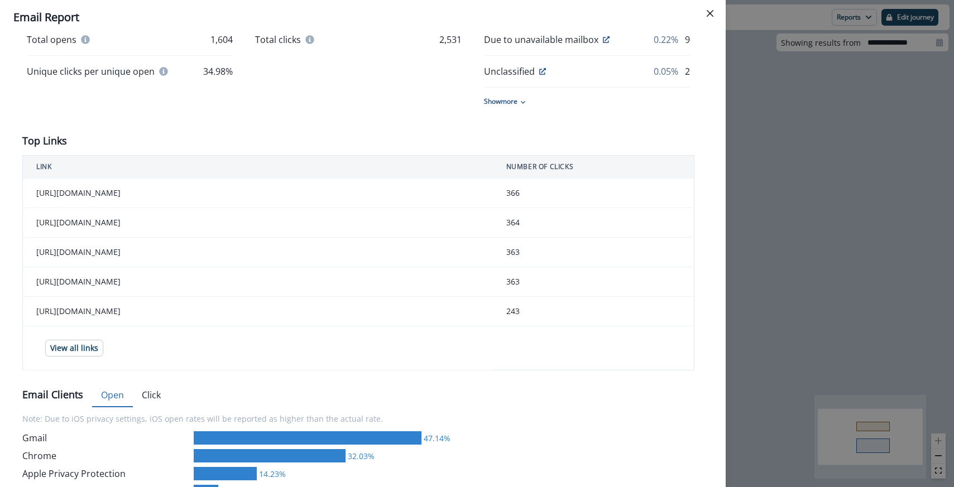
scroll to position [318, 0]
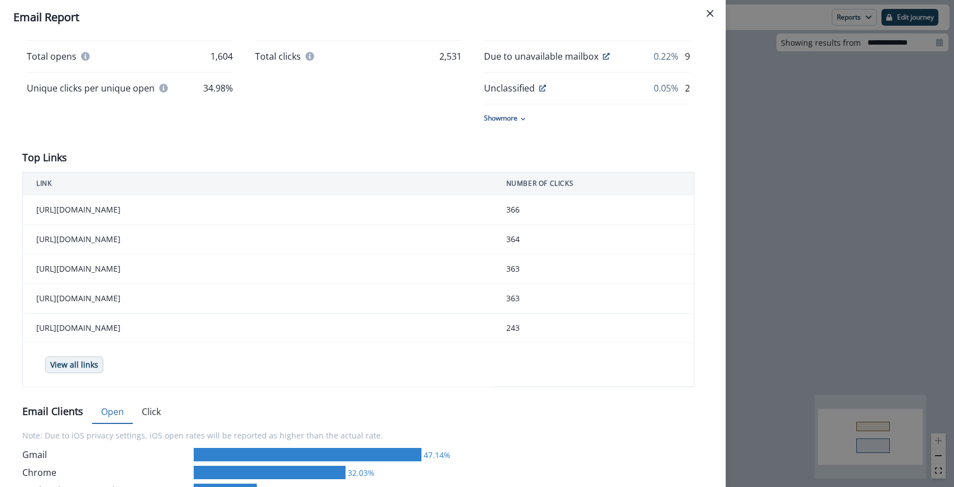
click at [90, 361] on p "View all links" at bounding box center [74, 365] width 48 height 9
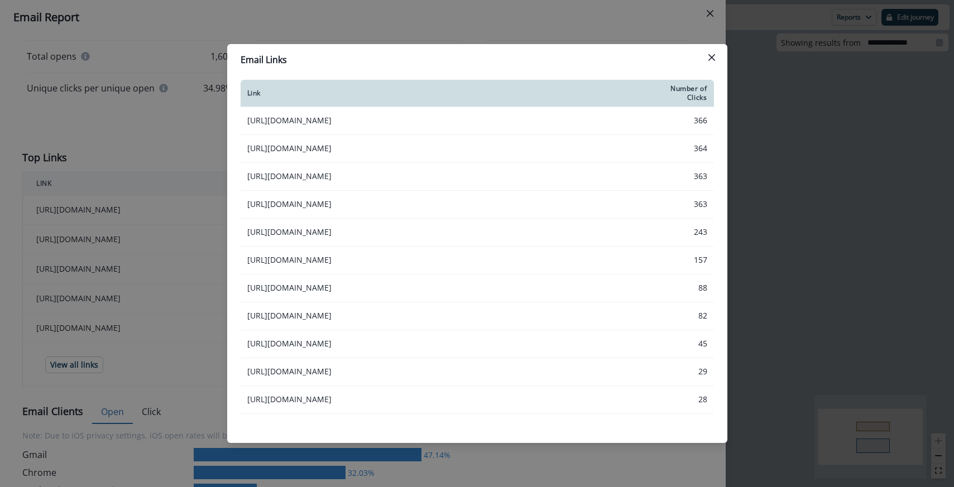
click at [165, 171] on div "Email Links Link Number of Clicks https://github.com/postmanlabs 366 https://ww…" at bounding box center [477, 243] width 954 height 487
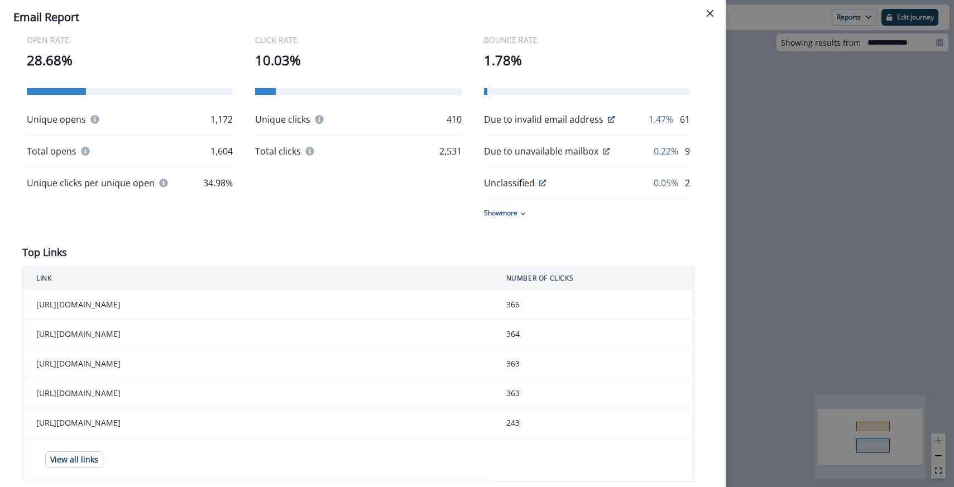
scroll to position [222, 0]
click at [93, 467] on button "View all links" at bounding box center [74, 461] width 58 height 17
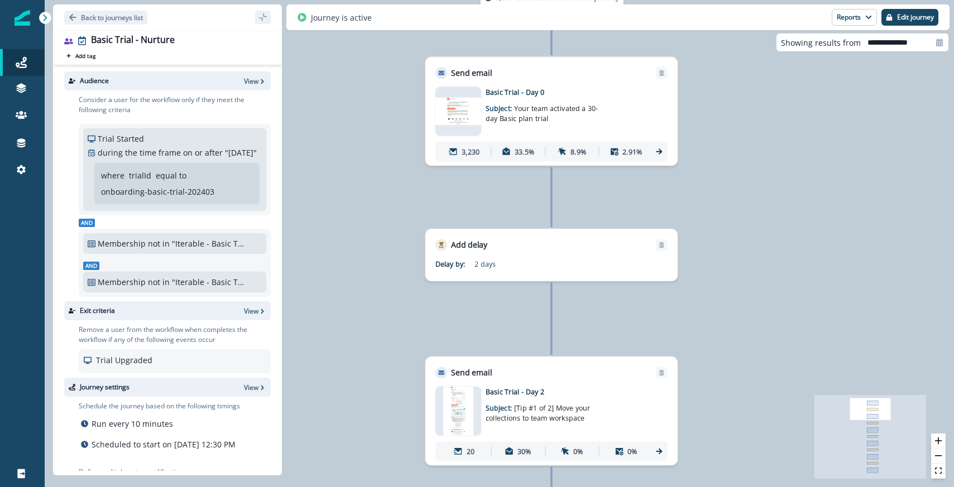
click at [659, 145] on div "3,230 33.5% 8.9% 2.91%" at bounding box center [551, 152] width 232 height 20
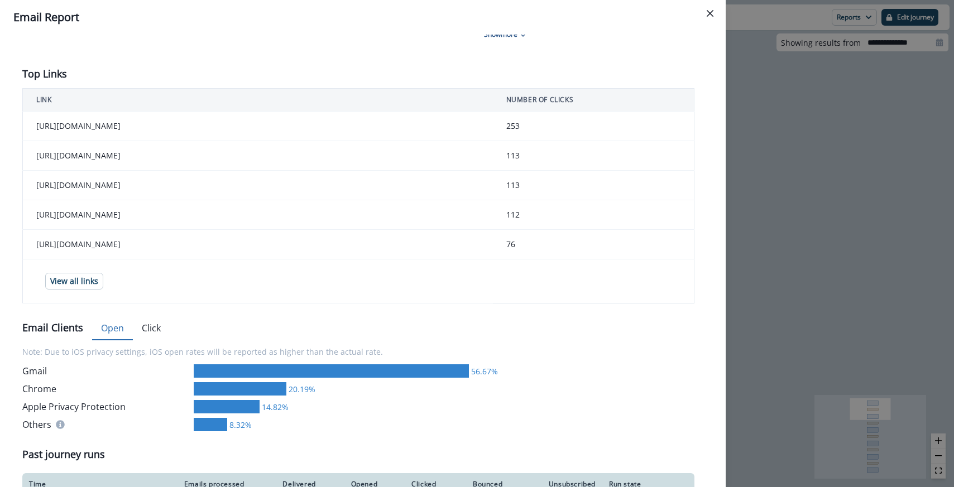
scroll to position [400, 0]
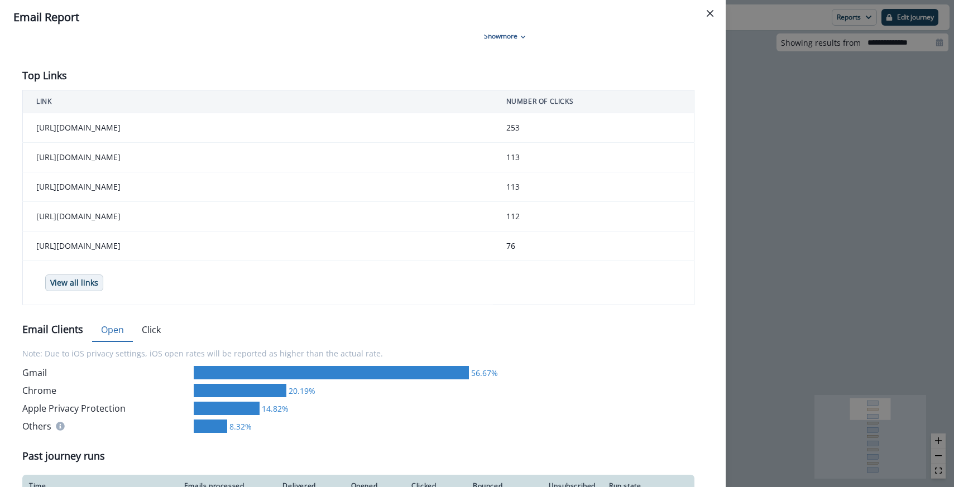
click at [63, 280] on p "View all links" at bounding box center [74, 283] width 48 height 9
click at [775, 352] on div "**********" at bounding box center [477, 243] width 954 height 487
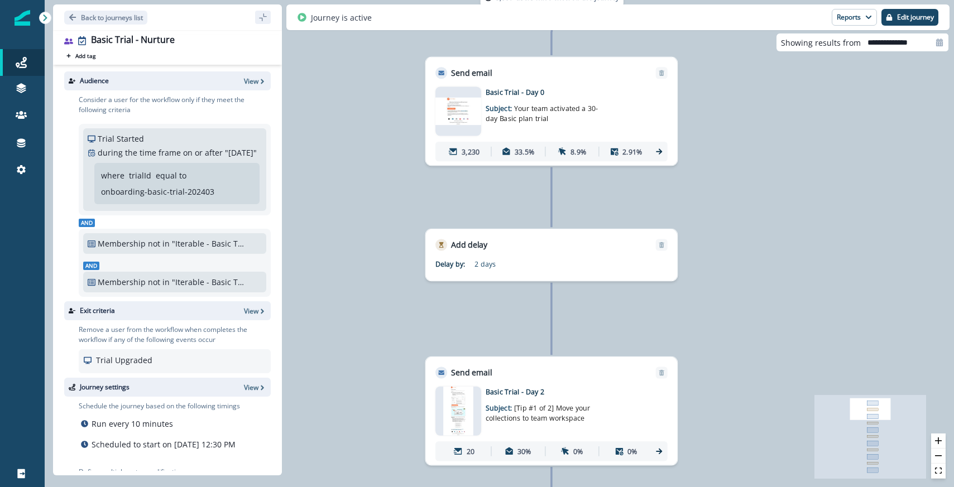
click at [506, 95] on p "Basic Trial - Day 0" at bounding box center [564, 92] width 157 height 10
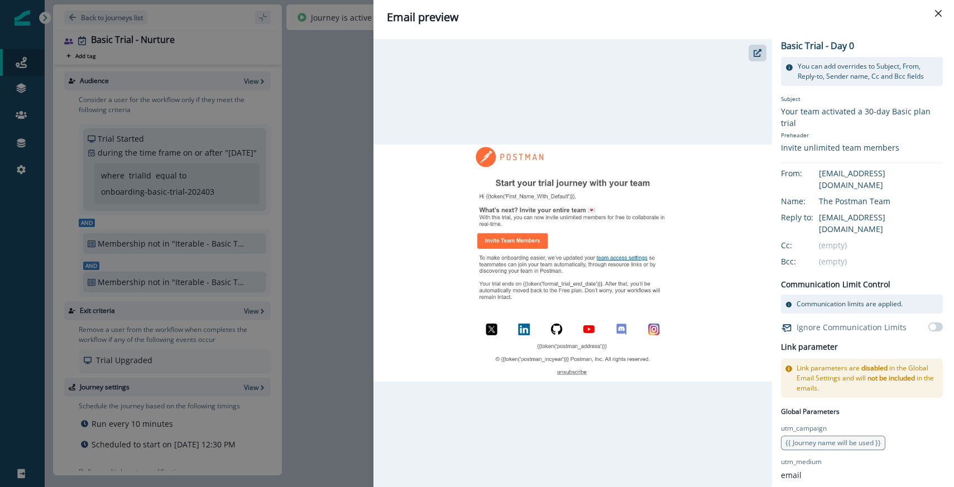
click at [335, 267] on div "Email preview Basic Trial - Day 0 You can add overrides to Subject, From, Reply…" at bounding box center [477, 243] width 954 height 487
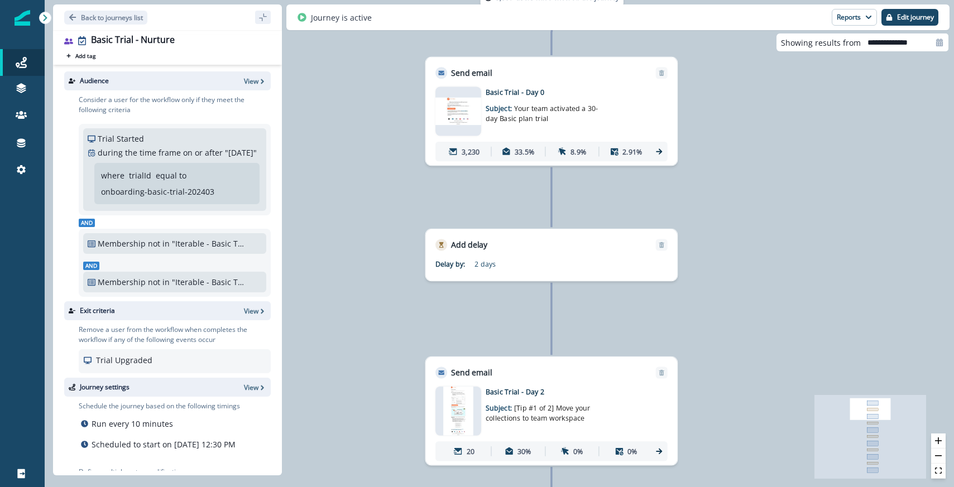
click at [657, 154] on icon at bounding box center [659, 151] width 9 height 9
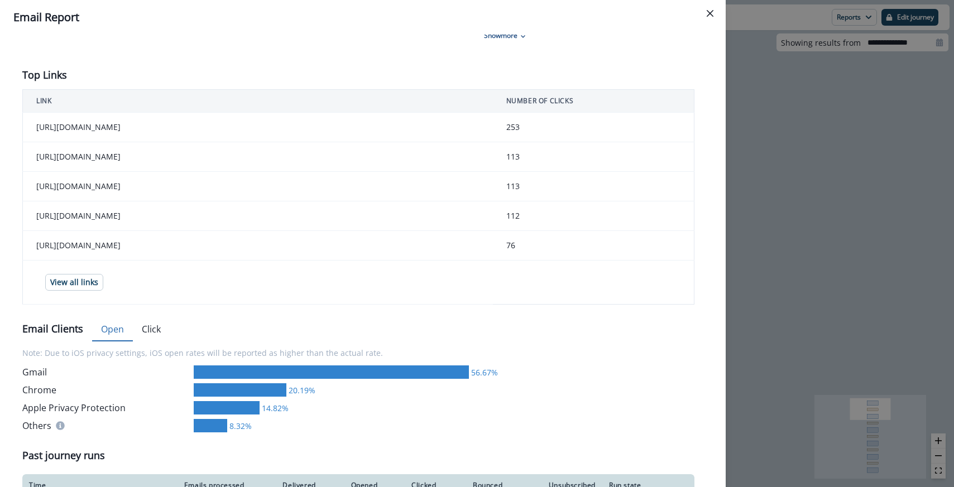
scroll to position [395, 0]
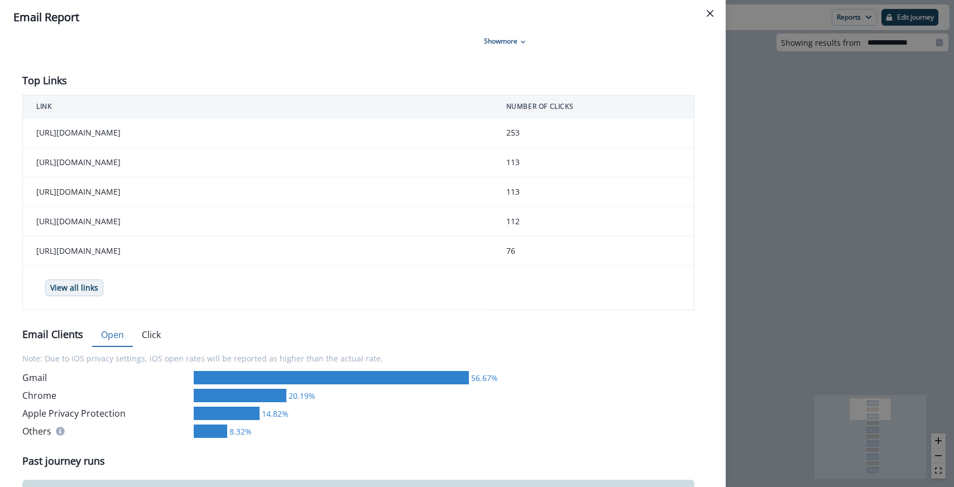
click at [67, 285] on p "View all links" at bounding box center [74, 288] width 48 height 9
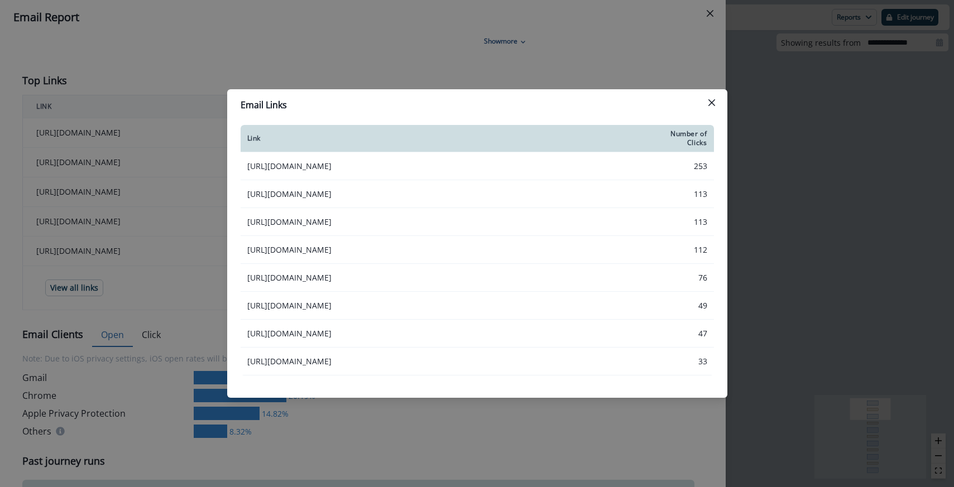
click at [411, 41] on div "Email Links Link Number of Clicks [URL][DOMAIN_NAME] 253 [URL][DOMAIN_NAME] 113…" at bounding box center [477, 243] width 954 height 487
